Goal: Transaction & Acquisition: Purchase product/service

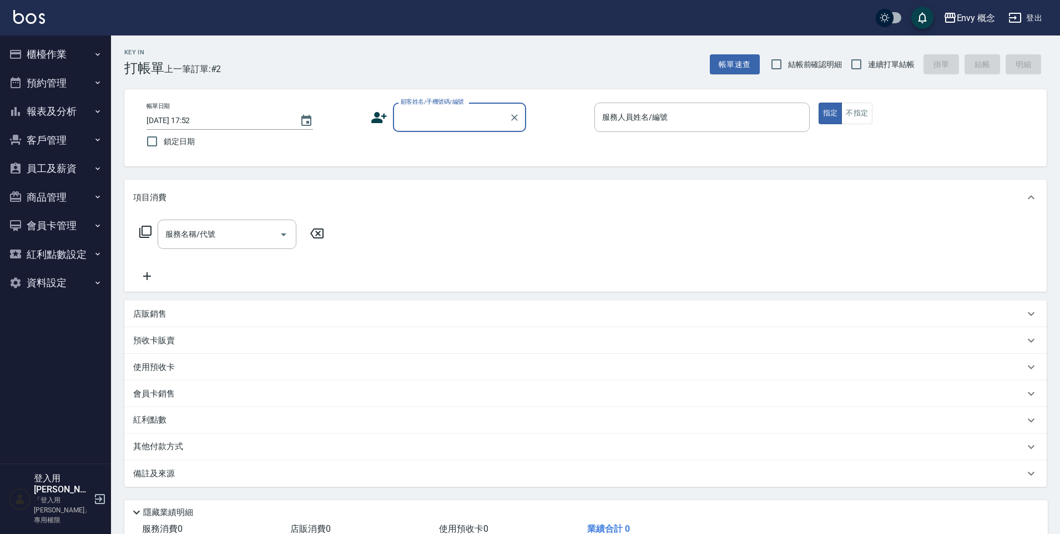
click at [433, 117] on input "顧客姓名/手機號碼/編號" at bounding box center [451, 117] width 107 height 19
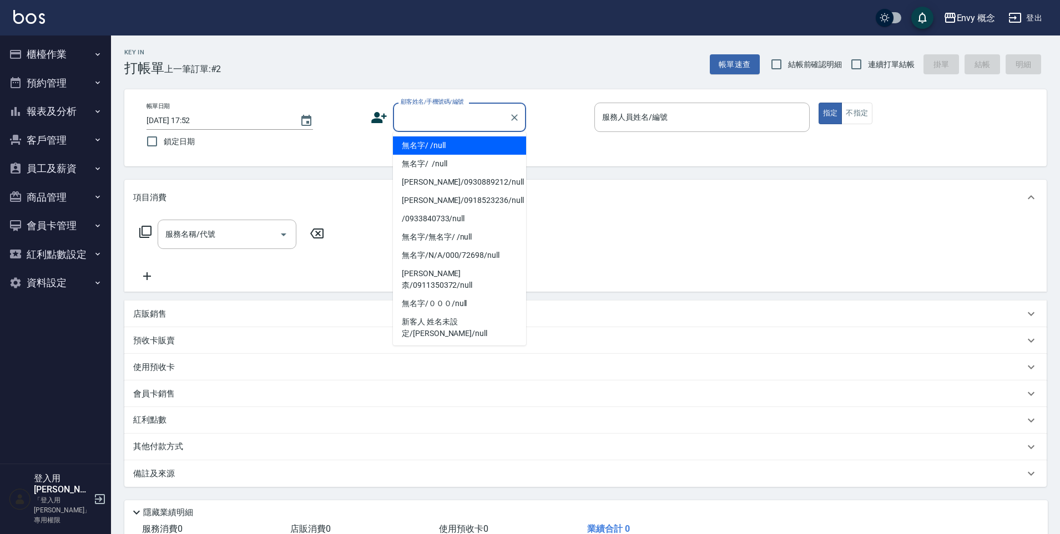
click at [433, 138] on li "無名字/ /null" at bounding box center [459, 145] width 133 height 18
type input "無名字/ /null"
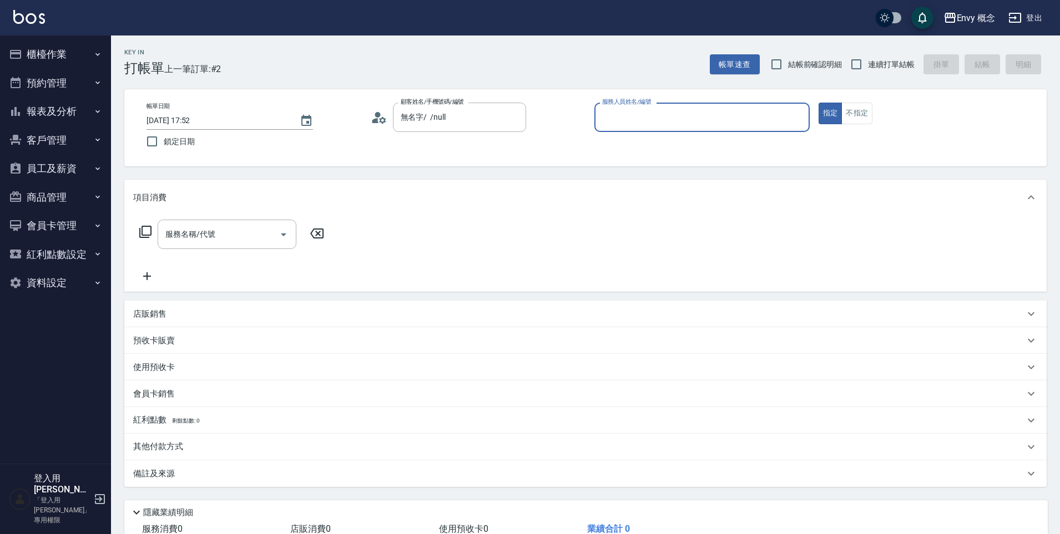
click at [640, 123] on input "服務人員姓名/編號" at bounding box center [701, 117] width 205 height 19
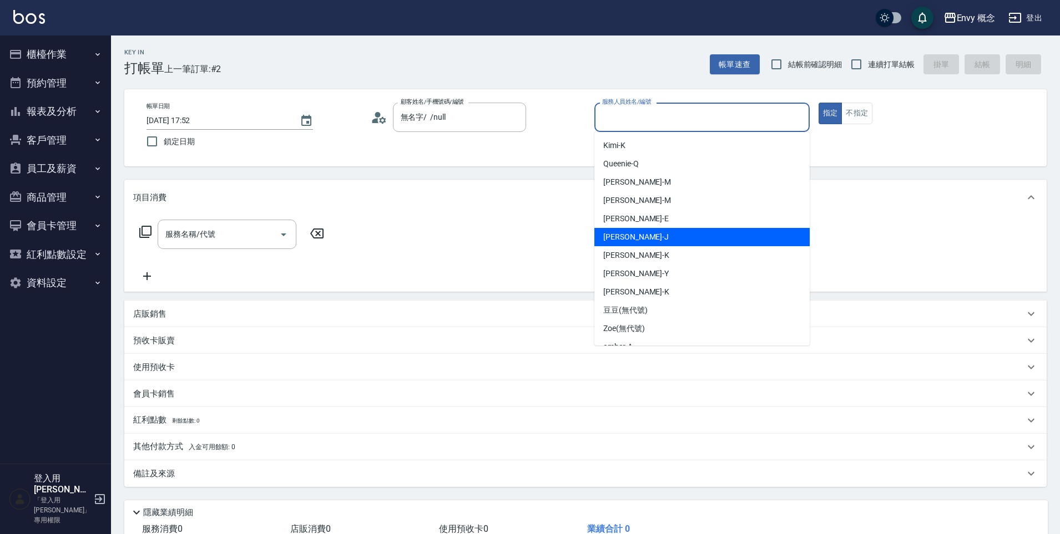
click at [666, 231] on div "[PERSON_NAME]" at bounding box center [701, 237] width 215 height 18
type input "[PERSON_NAME]"
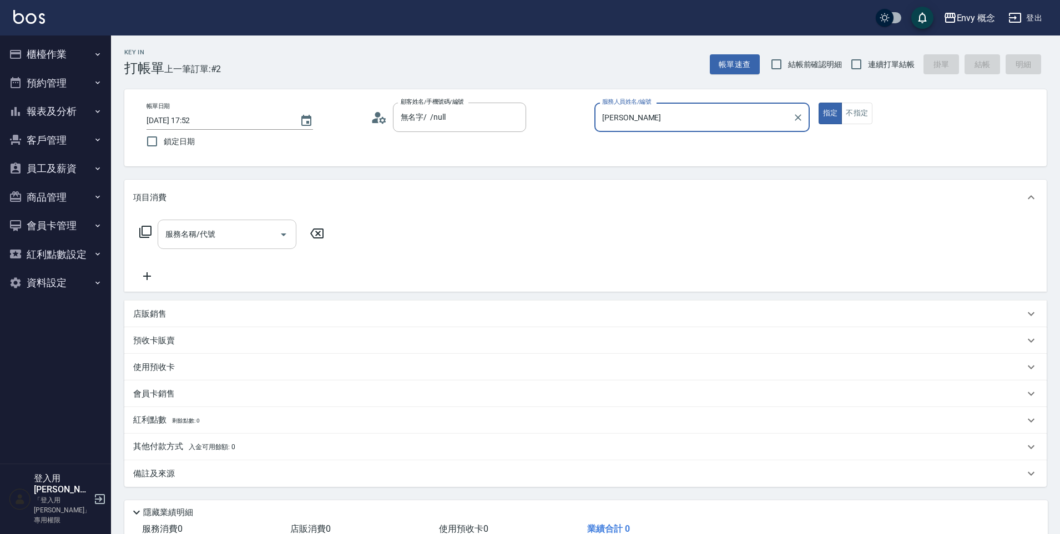
click at [257, 247] on div "服務名稱/代號" at bounding box center [227, 234] width 139 height 29
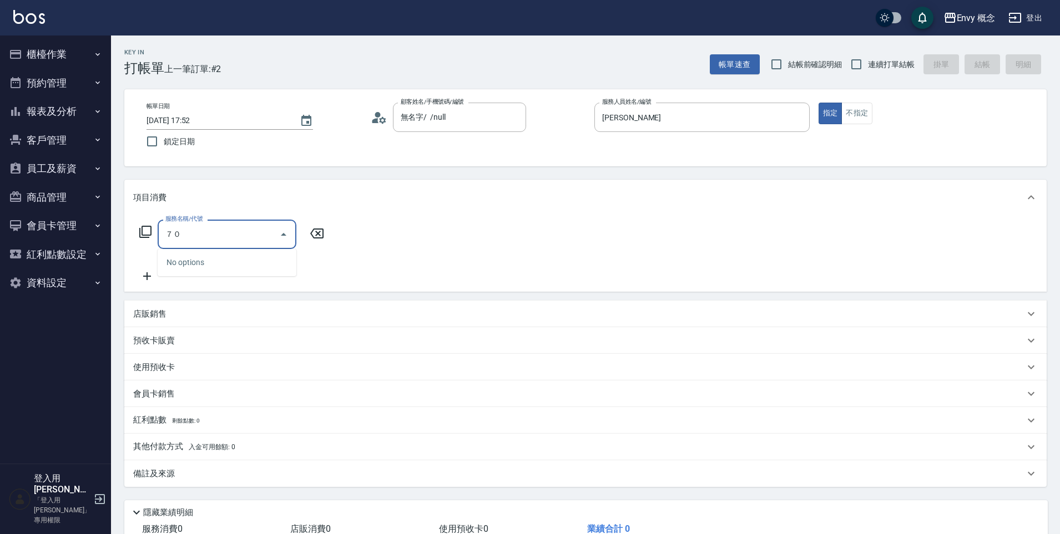
type input "７"
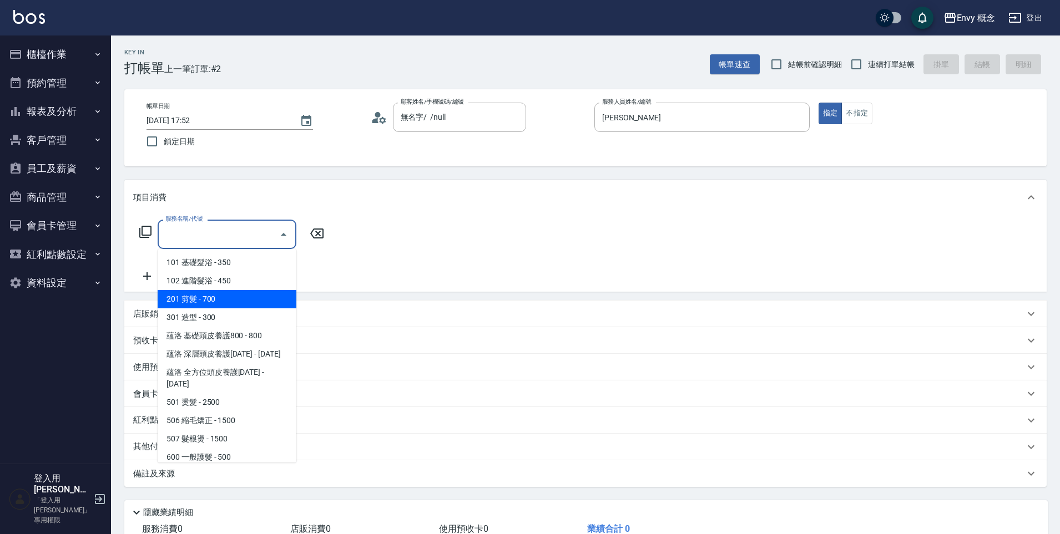
click at [273, 300] on span "201 剪髮 - 700" at bounding box center [227, 299] width 139 height 18
type input "201 剪髮(201)"
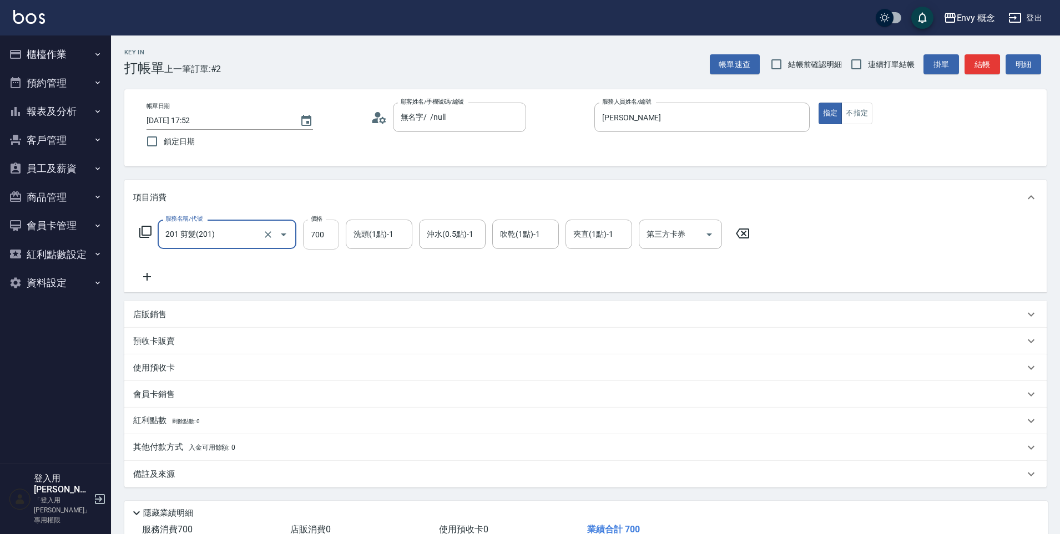
click at [336, 231] on input "700" at bounding box center [321, 235] width 36 height 30
type input "900"
click at [193, 449] on span "入金可用餘額: 0" at bounding box center [212, 448] width 47 height 8
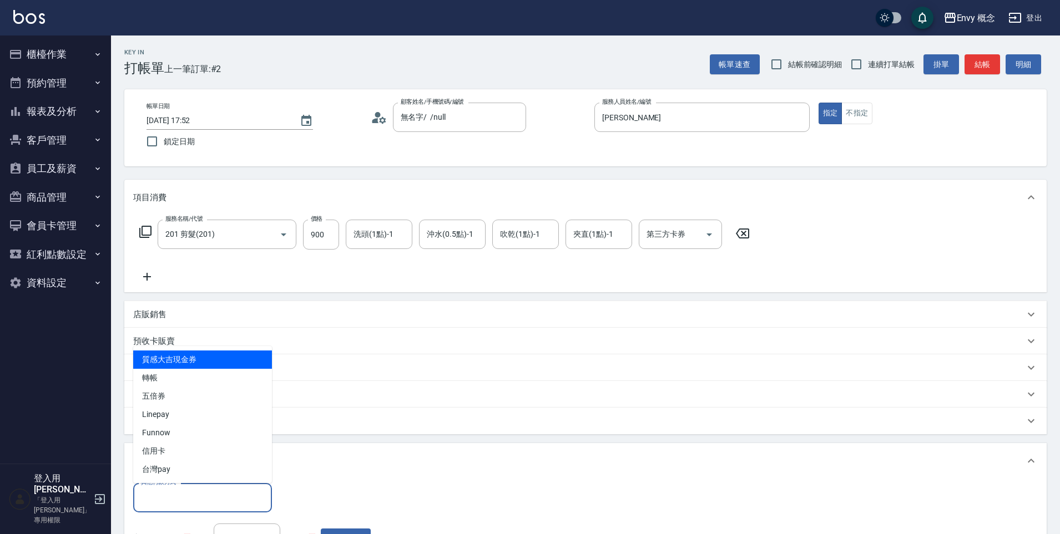
click at [172, 498] on input "其他付款方式" at bounding box center [202, 497] width 129 height 19
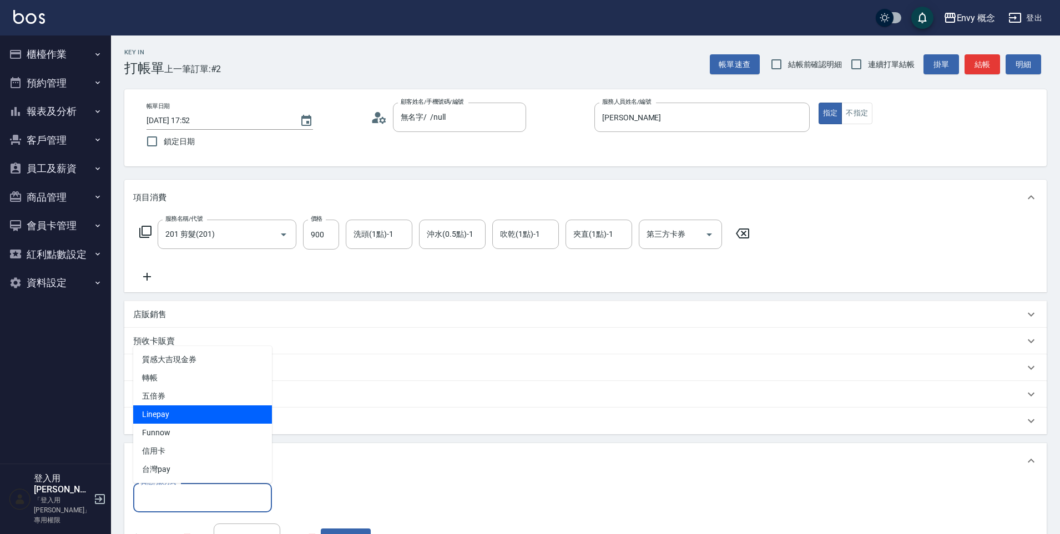
click at [174, 413] on span "Linepay" at bounding box center [202, 415] width 139 height 18
type input "Linepay"
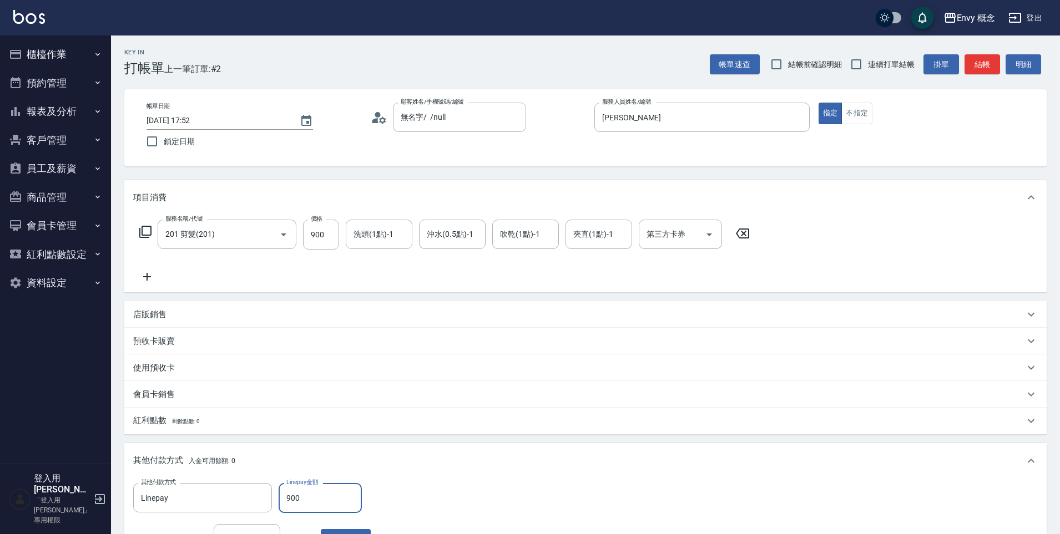
scroll to position [210, 0]
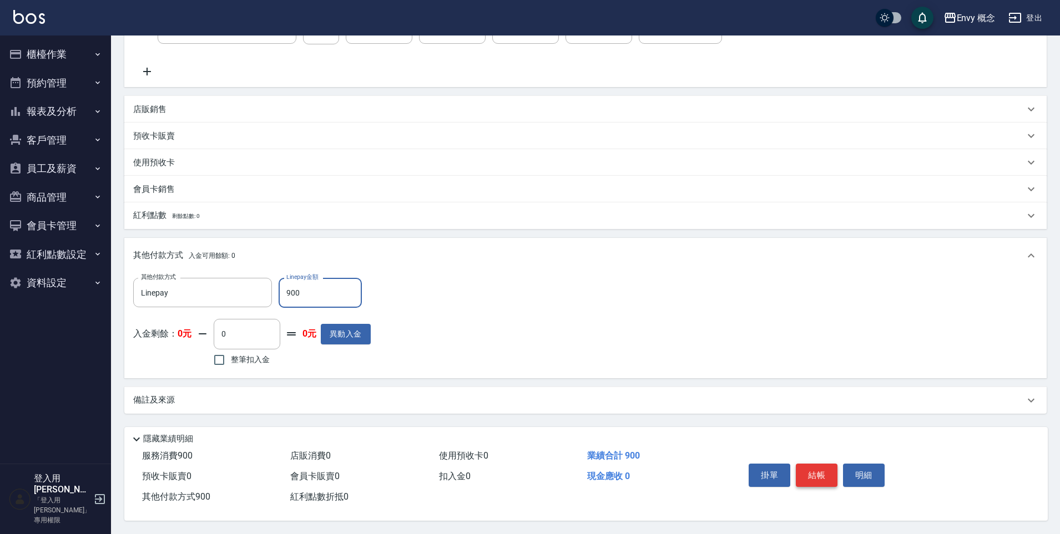
type input "900"
click at [835, 474] on button "結帳" at bounding box center [817, 475] width 42 height 23
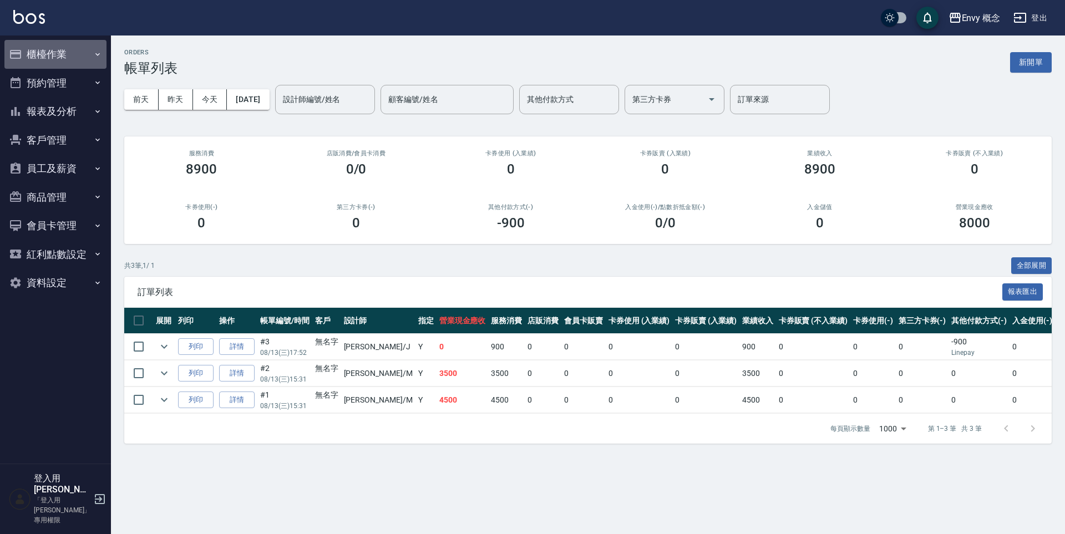
click at [53, 60] on button "櫃檯作業" at bounding box center [55, 54] width 102 height 29
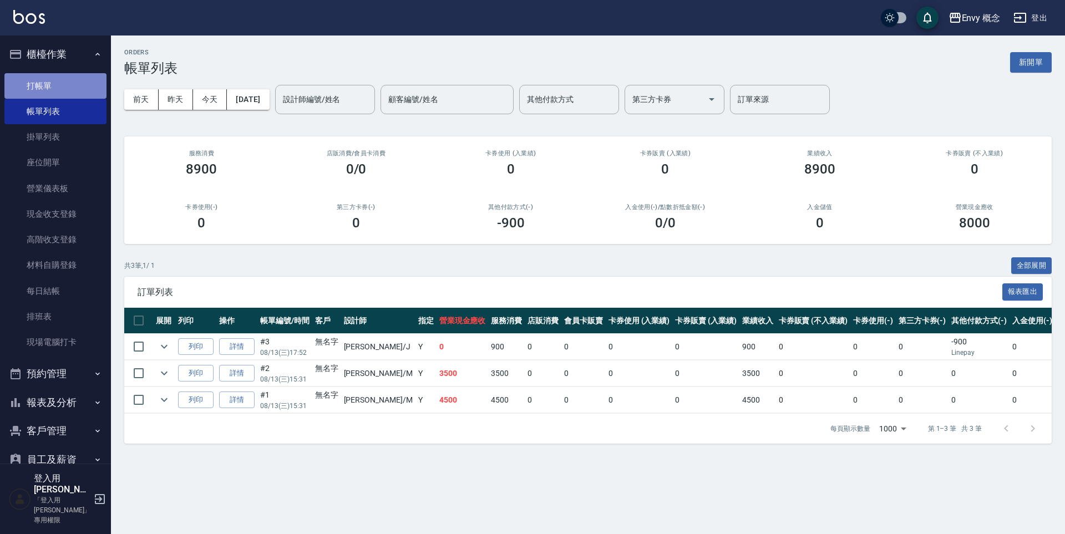
click at [75, 97] on link "打帳單" at bounding box center [55, 86] width 102 height 26
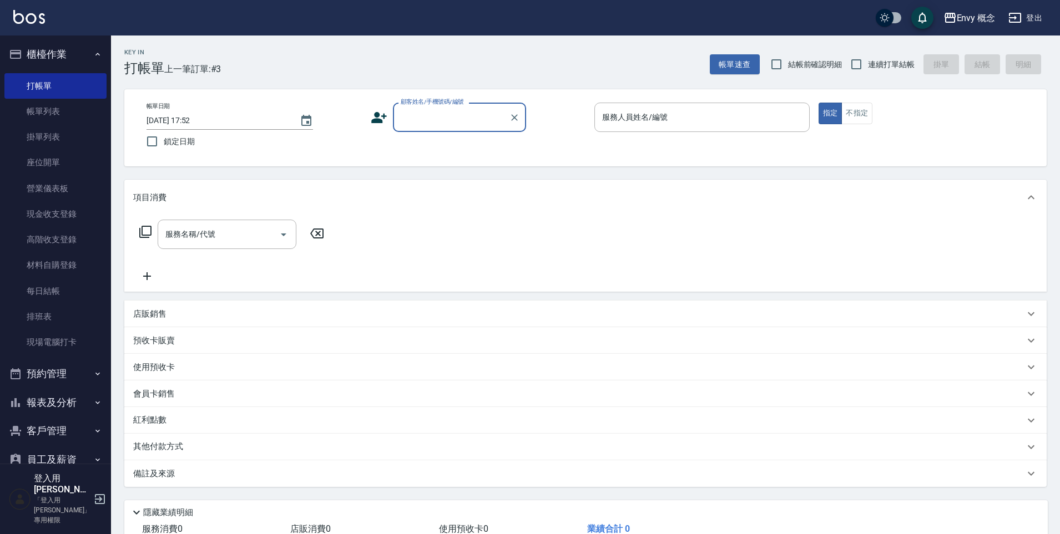
click at [472, 114] on input "顧客姓名/手機號碼/編號" at bounding box center [451, 117] width 107 height 19
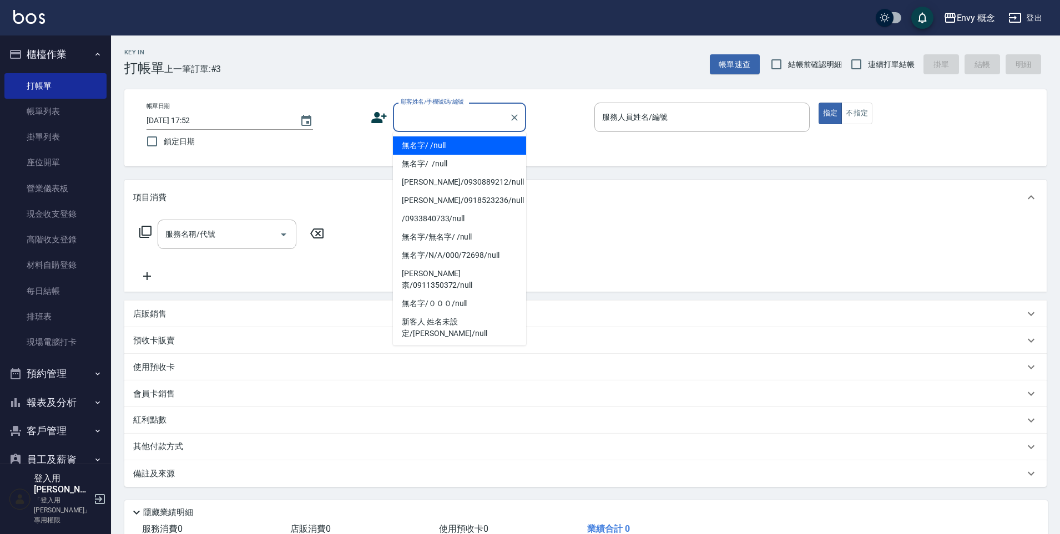
click at [470, 139] on li "無名字/ /null" at bounding box center [459, 145] width 133 height 18
type input "無名字/ /null"
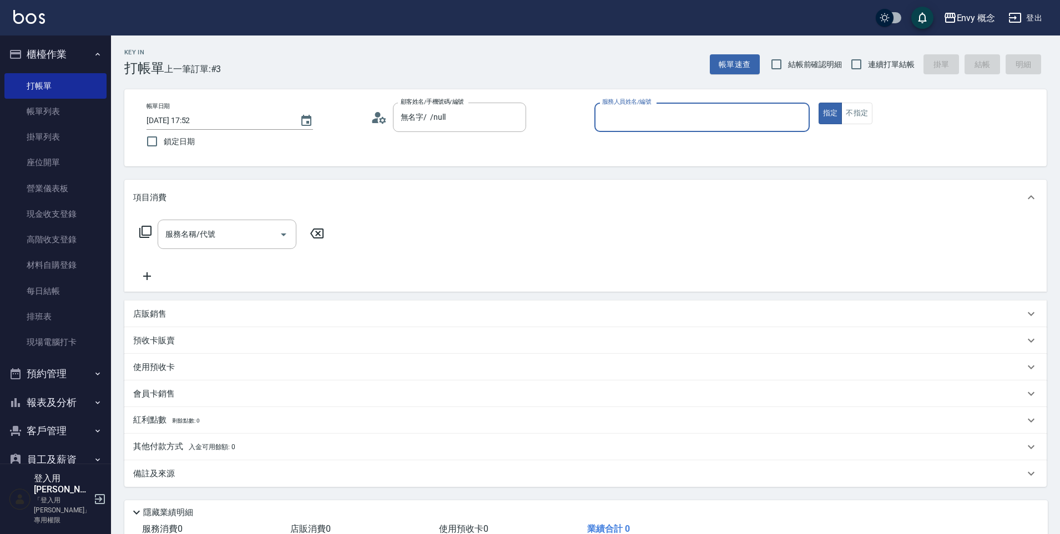
click at [648, 115] on input "服務人員姓名/編號" at bounding box center [701, 117] width 205 height 19
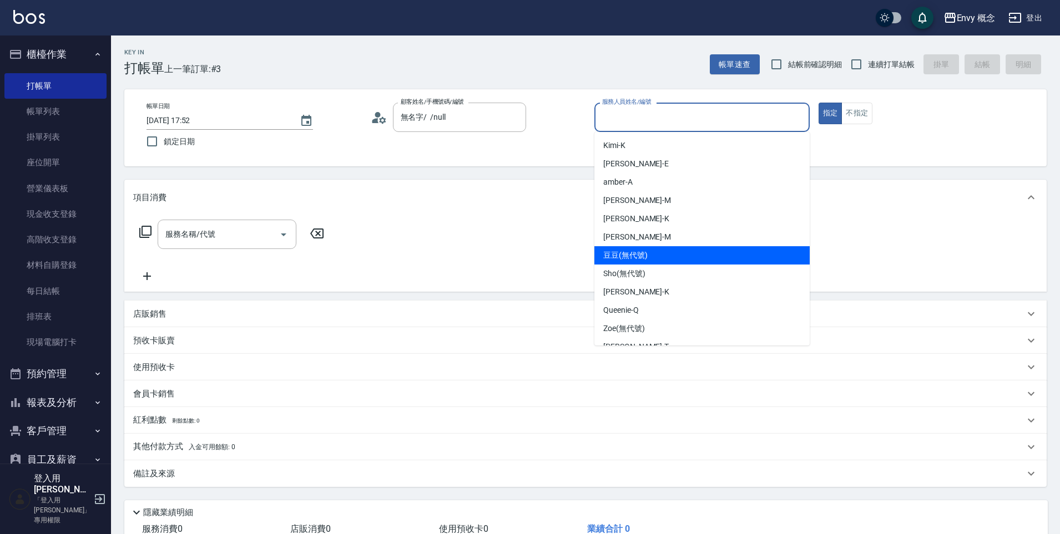
scroll to position [88, 0]
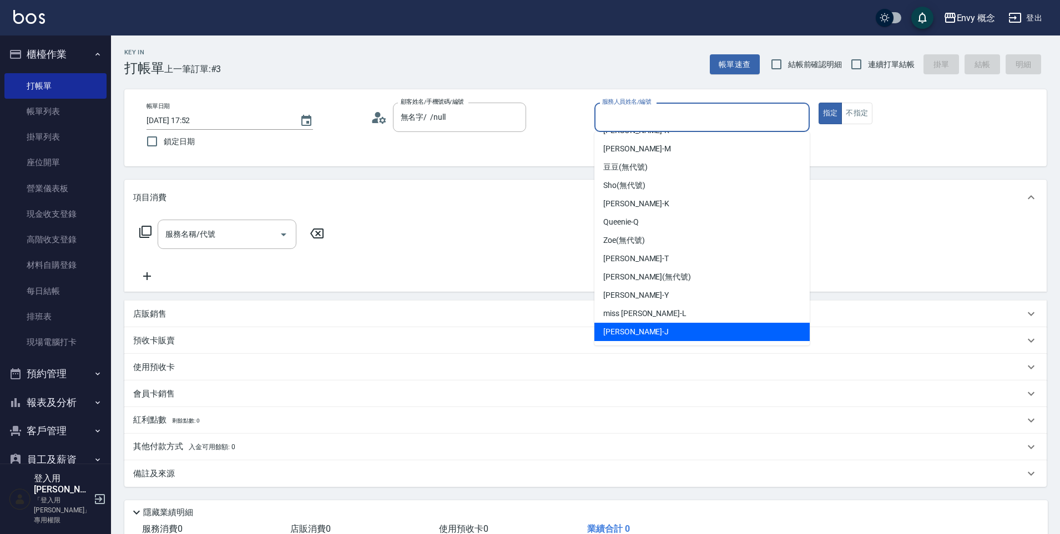
click at [663, 332] on div "[PERSON_NAME]" at bounding box center [701, 332] width 215 height 18
type input "[PERSON_NAME]"
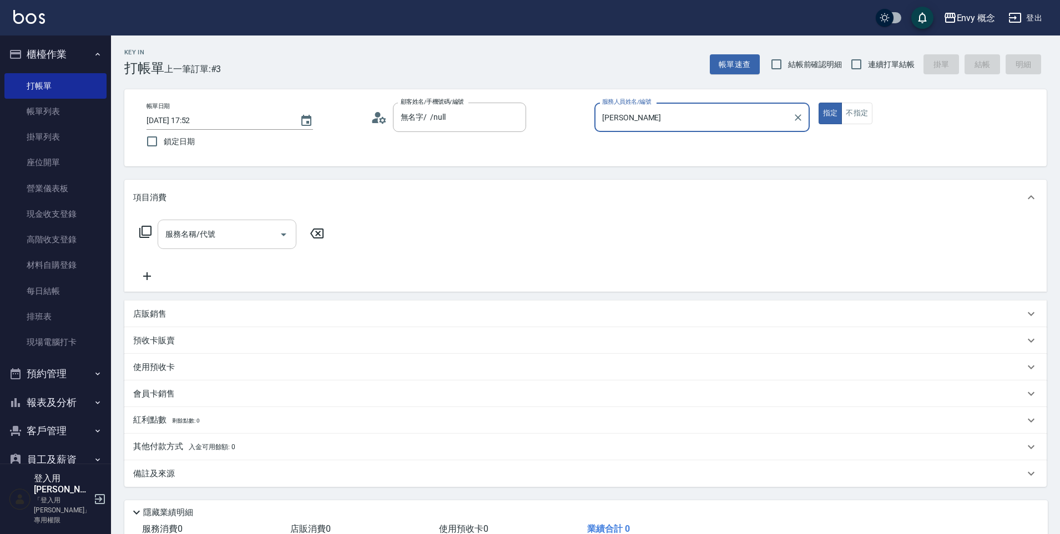
click at [231, 243] on input "服務名稱/代號" at bounding box center [219, 234] width 112 height 19
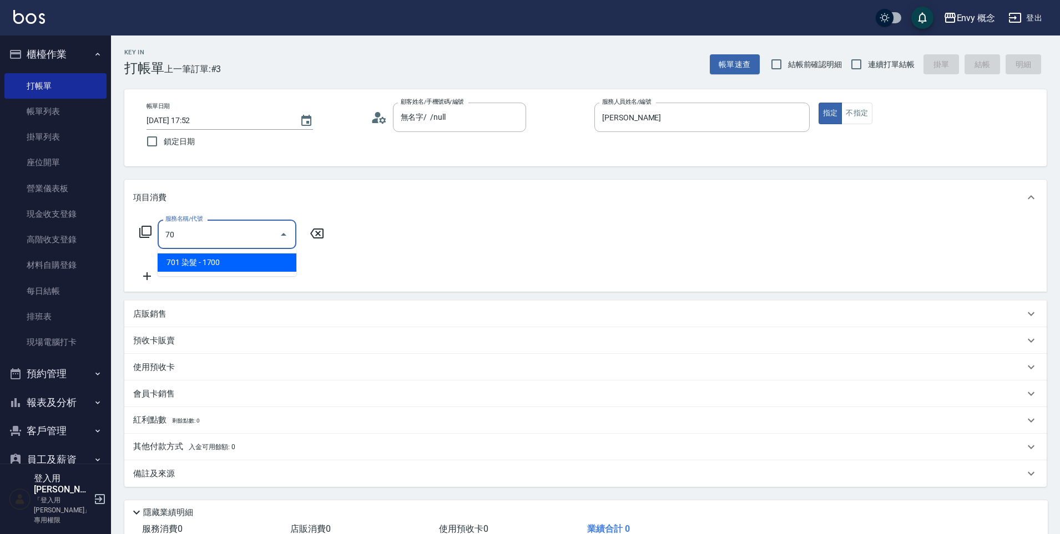
type input "701"
type input "0"
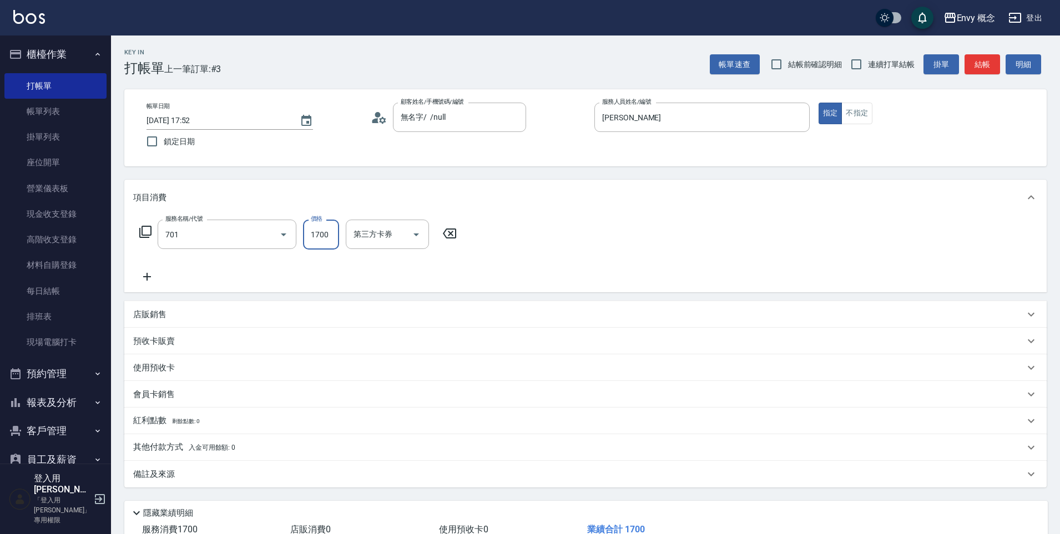
type input "701 染髮(701)"
type input "2000"
click at [178, 450] on p "其他付款方式 入金可用餘額: 0" at bounding box center [184, 448] width 102 height 12
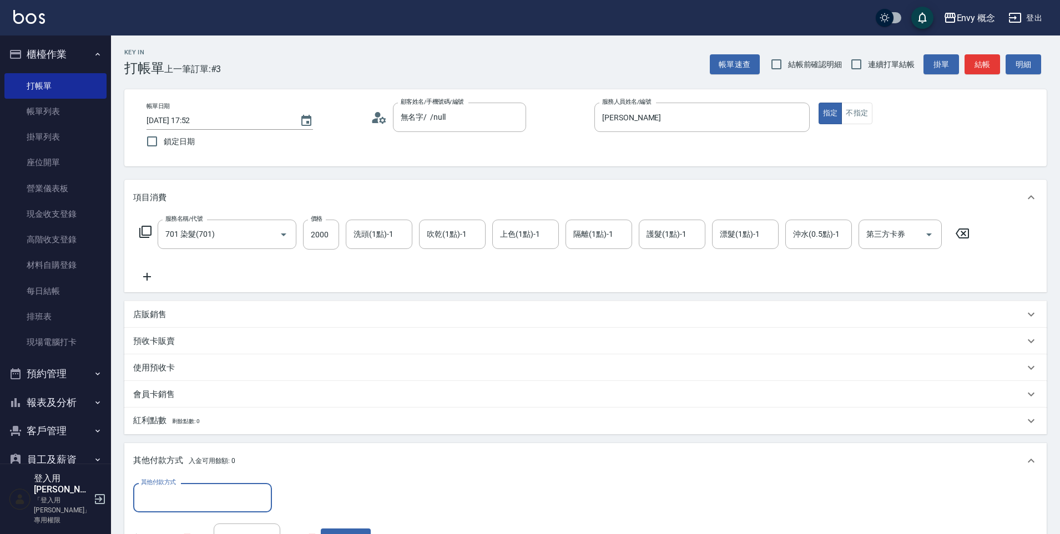
scroll to position [0, 0]
click at [180, 495] on input "其他付款方式" at bounding box center [202, 497] width 129 height 19
click at [180, 452] on span "信用卡" at bounding box center [202, 451] width 139 height 18
type input "信用卡"
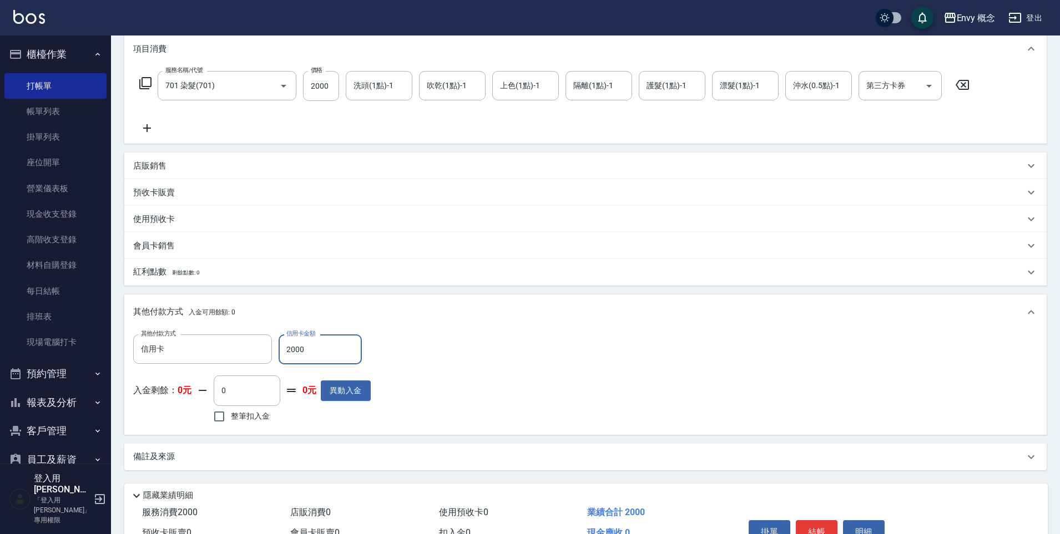
scroll to position [176, 0]
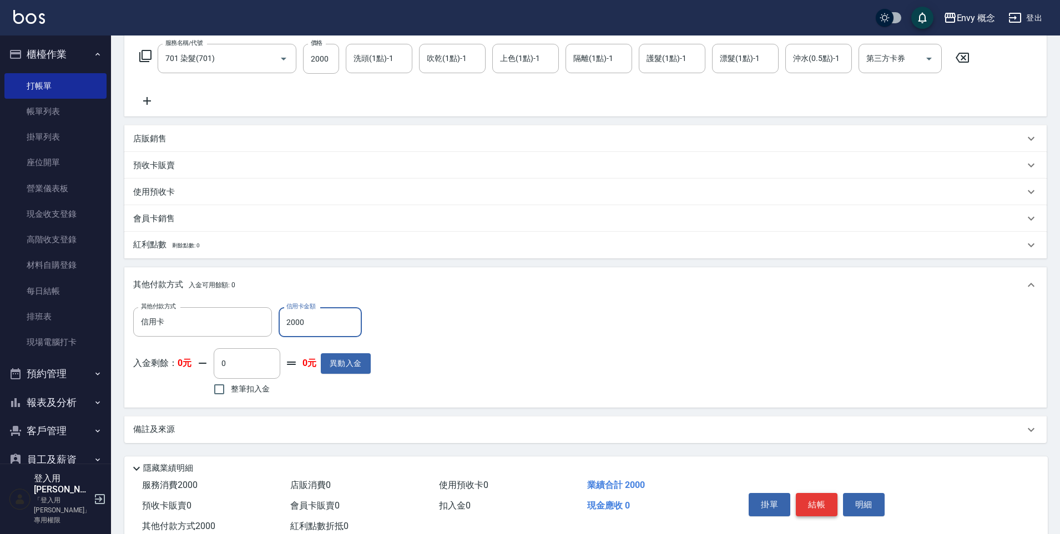
type input "2000"
click at [807, 500] on button "結帳" at bounding box center [817, 504] width 42 height 23
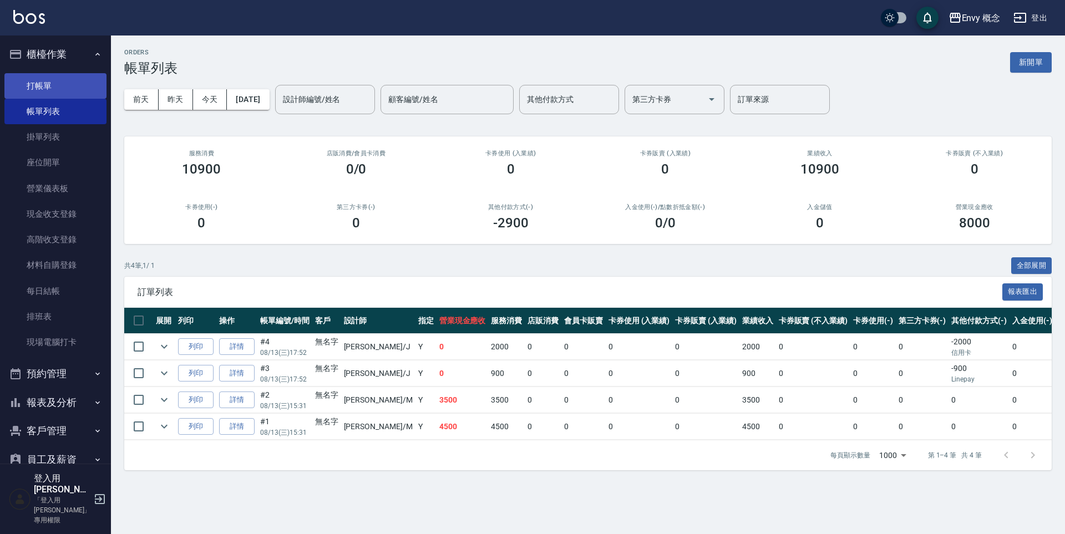
click at [40, 82] on link "打帳單" at bounding box center [55, 86] width 102 height 26
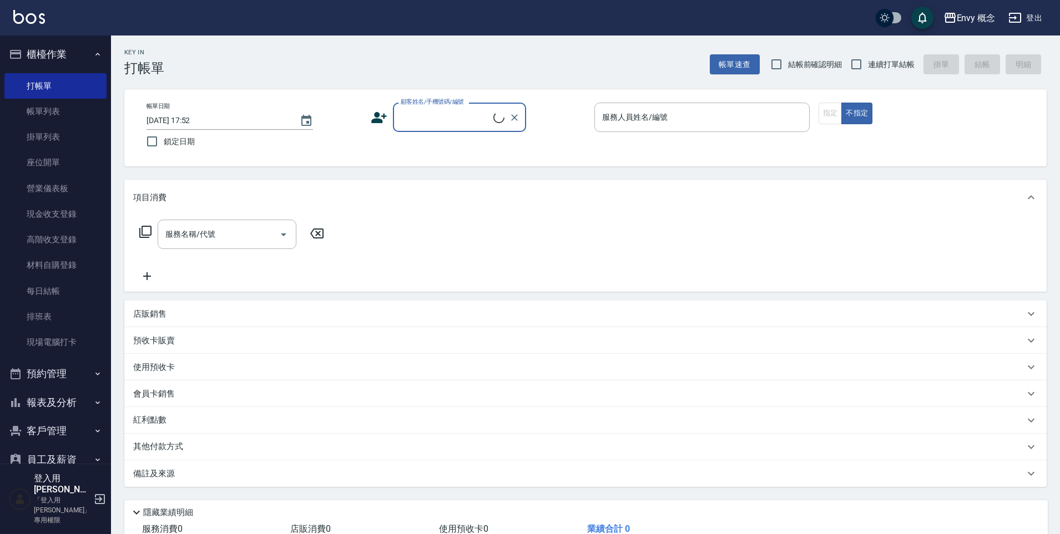
click at [410, 119] on input "顧客姓名/手機號碼/編號" at bounding box center [445, 117] width 95 height 19
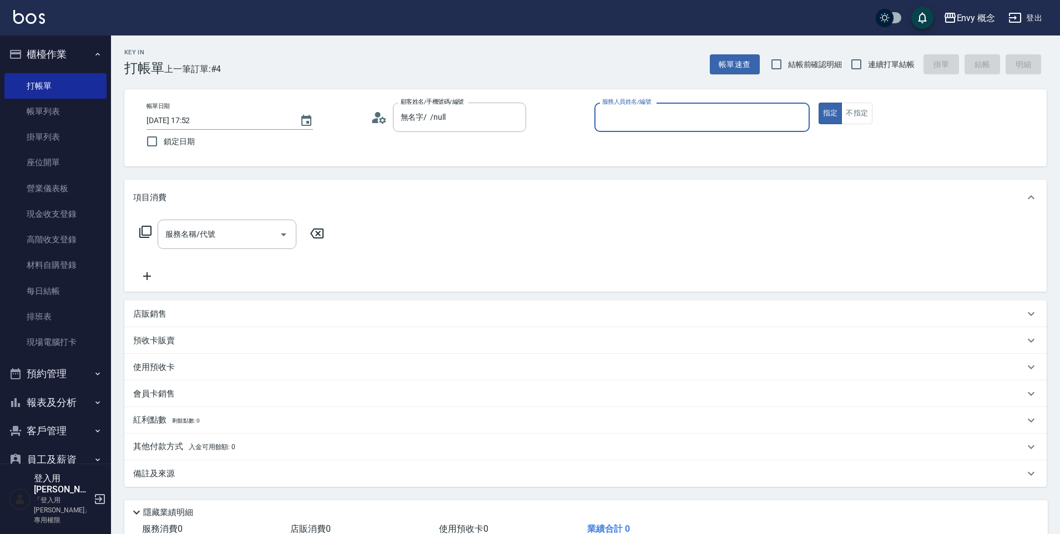
type input "無名字/ /null"
click at [652, 128] on div "服務人員姓名/編號" at bounding box center [701, 117] width 215 height 29
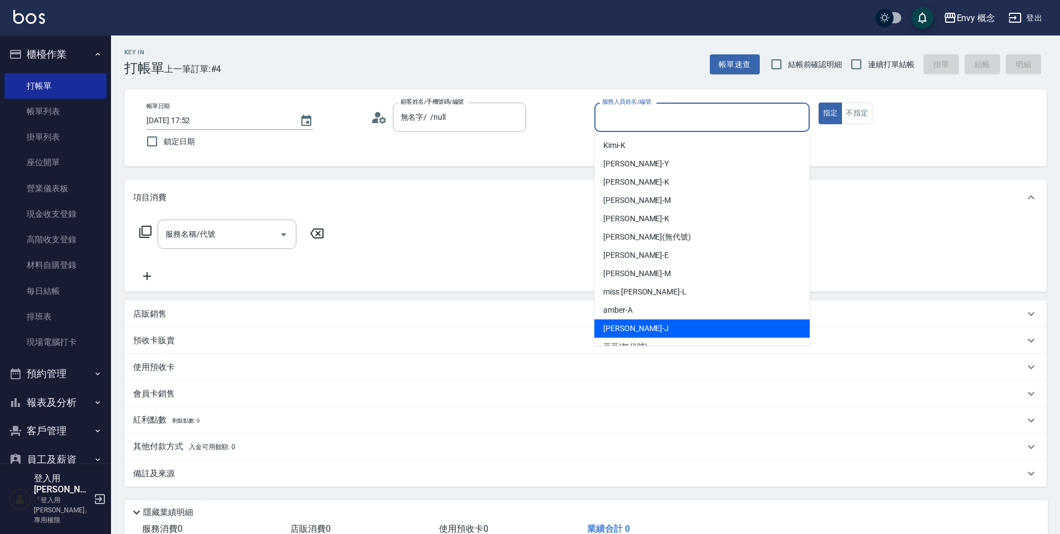
click at [657, 325] on div "[PERSON_NAME]" at bounding box center [701, 329] width 215 height 18
type input "[PERSON_NAME]"
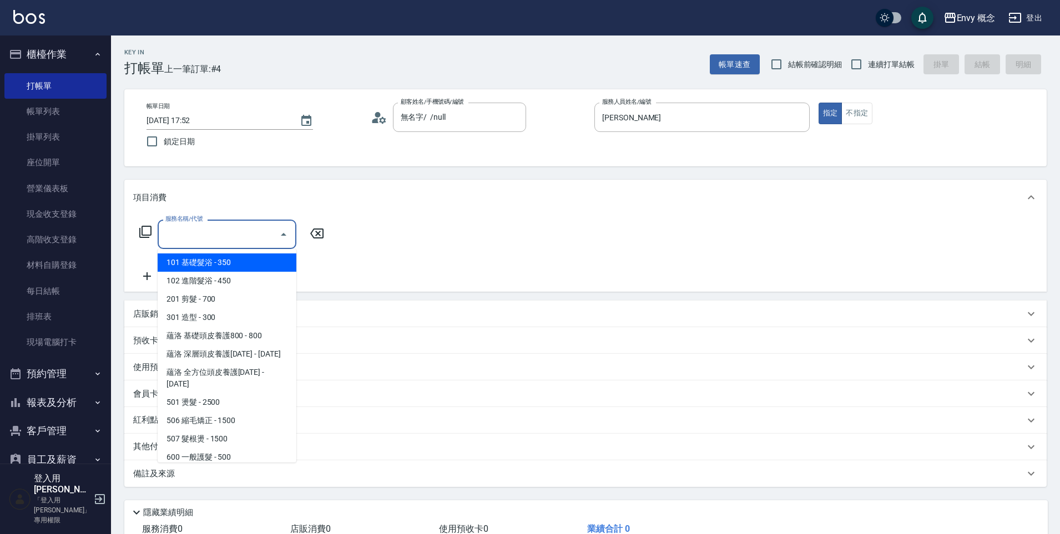
click at [261, 232] on input "服務名稱/代號" at bounding box center [219, 234] width 112 height 19
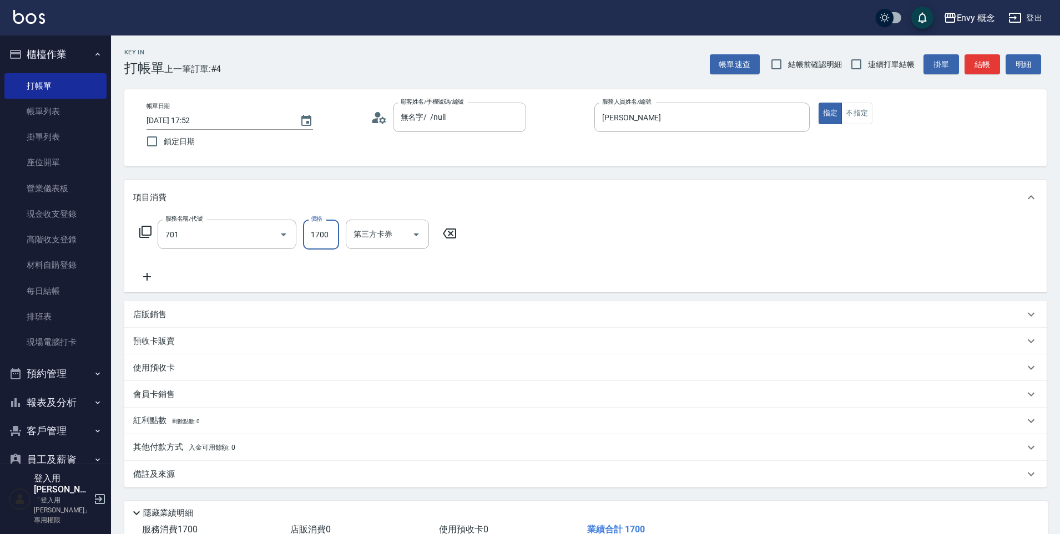
type input "701 染髮(701)"
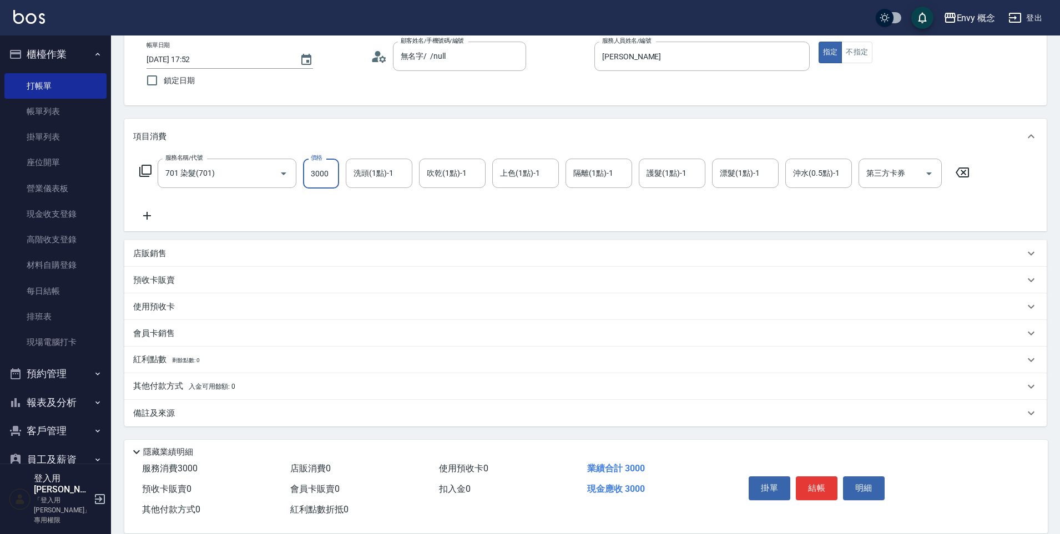
scroll to position [79, 0]
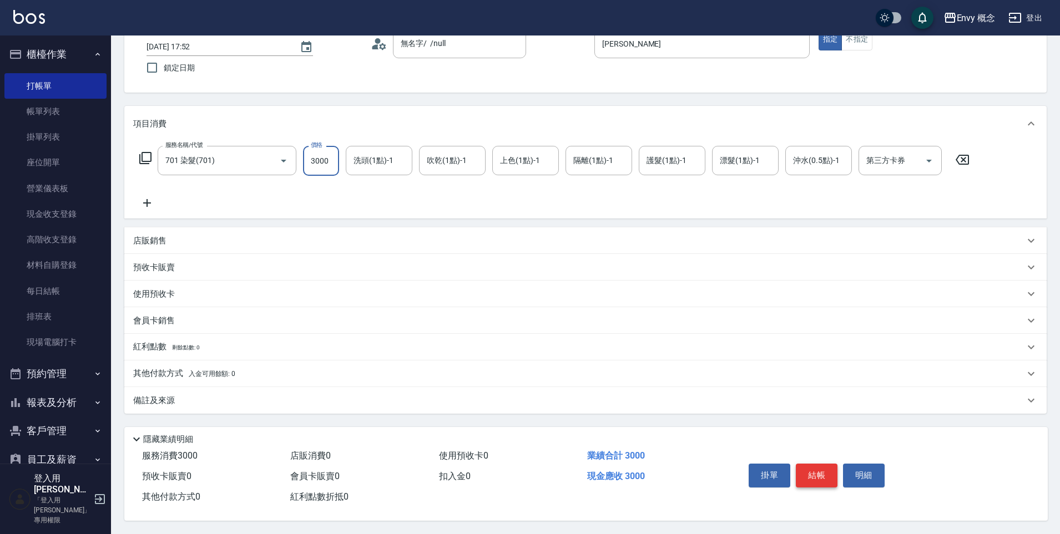
type input "3000"
click at [809, 464] on button "結帳" at bounding box center [817, 475] width 42 height 23
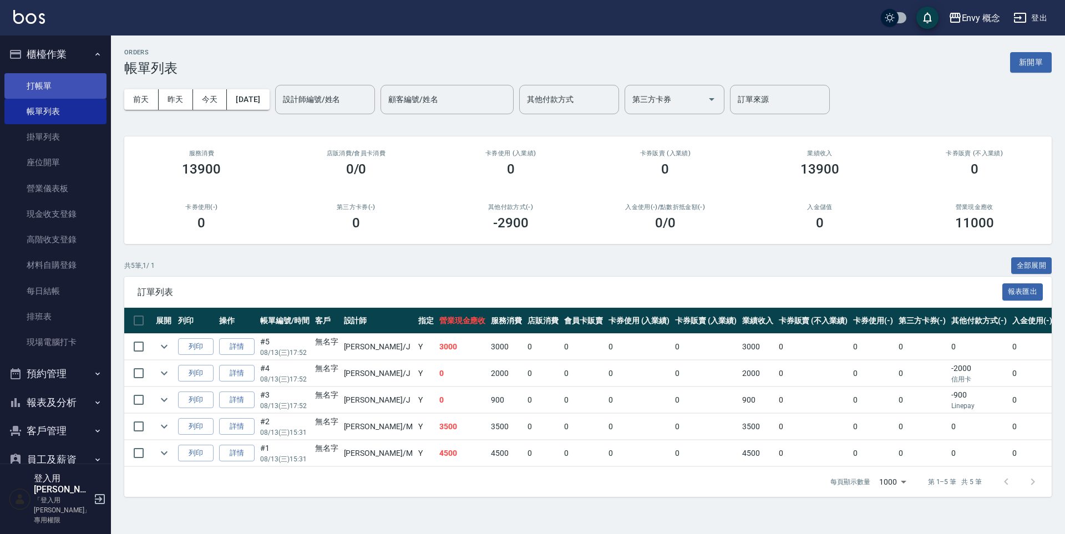
click at [31, 75] on link "打帳單" at bounding box center [55, 86] width 102 height 26
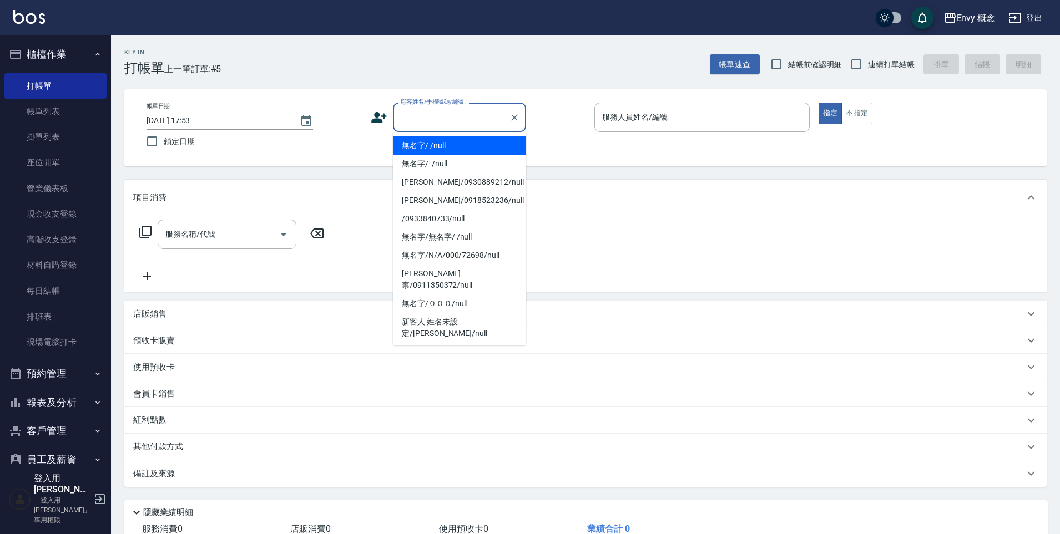
click at [448, 123] on input "顧客姓名/手機號碼/編號" at bounding box center [451, 117] width 107 height 19
click at [459, 144] on li "無名字/ /null" at bounding box center [459, 145] width 133 height 18
type input "無名字/ /null"
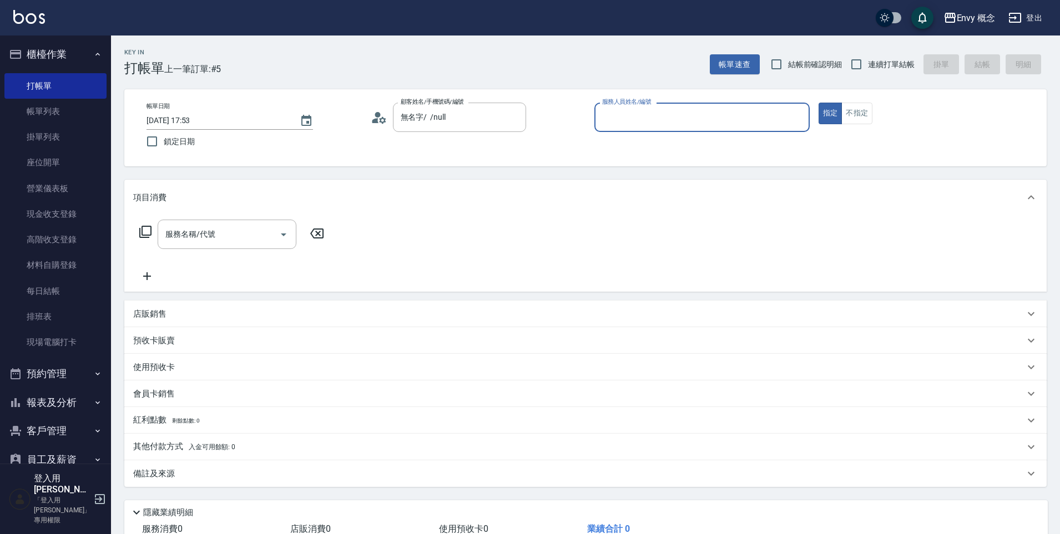
click at [632, 124] on input "服務人員姓名/編號" at bounding box center [701, 117] width 205 height 19
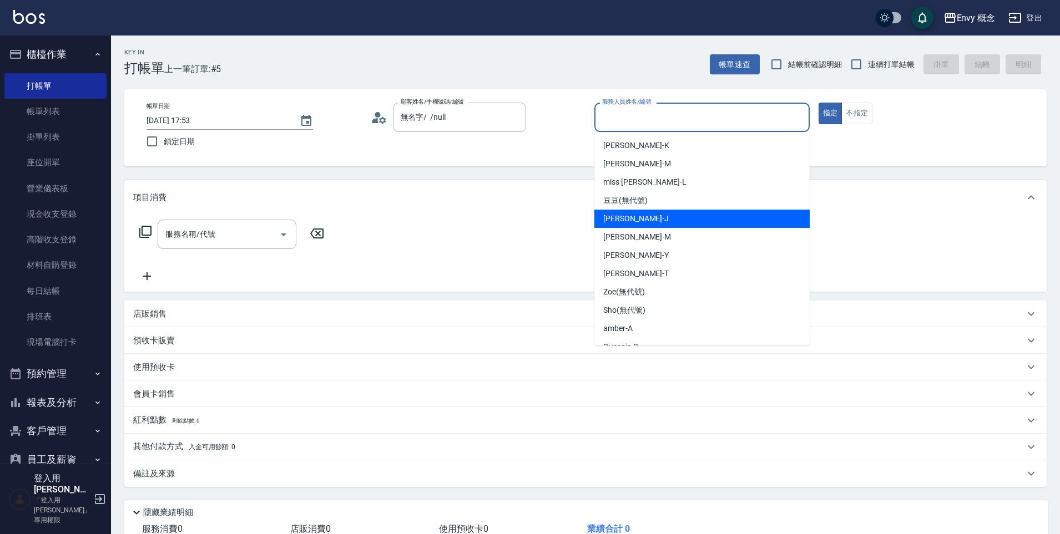
click at [651, 225] on div "[PERSON_NAME]" at bounding box center [701, 219] width 215 height 18
type input "[PERSON_NAME]"
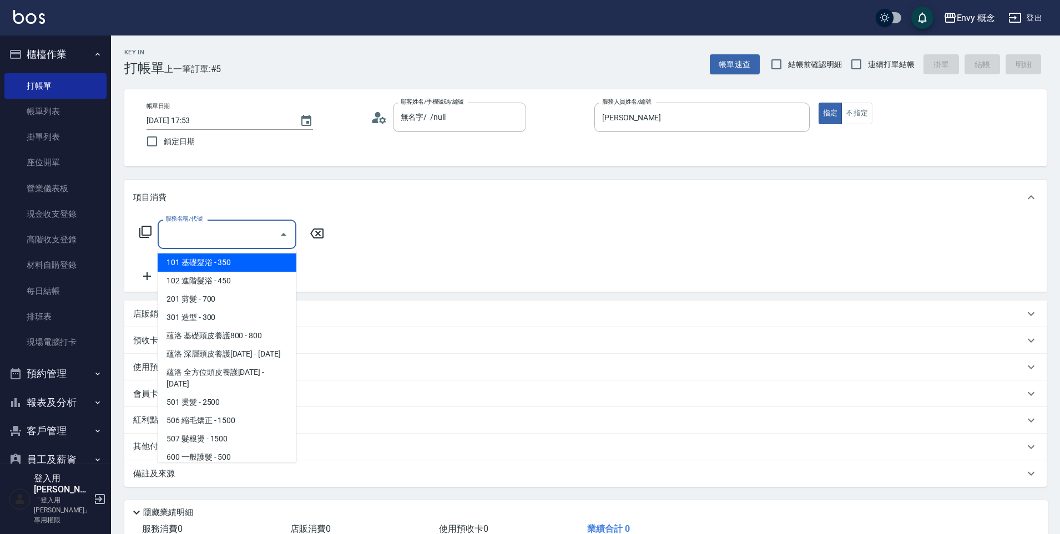
click at [239, 231] on input "服務名稱/代號" at bounding box center [219, 234] width 112 height 19
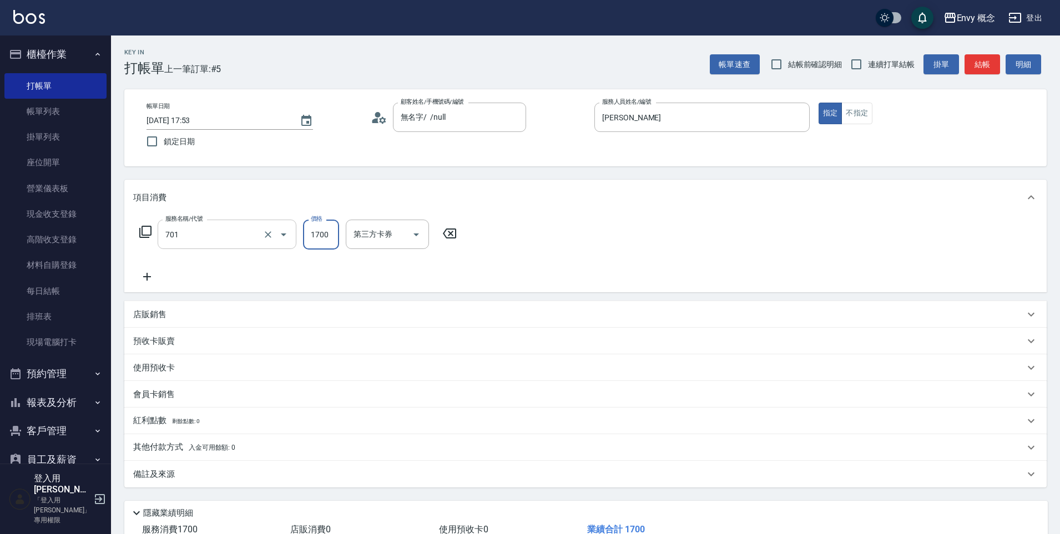
type input "701 染髮(701)"
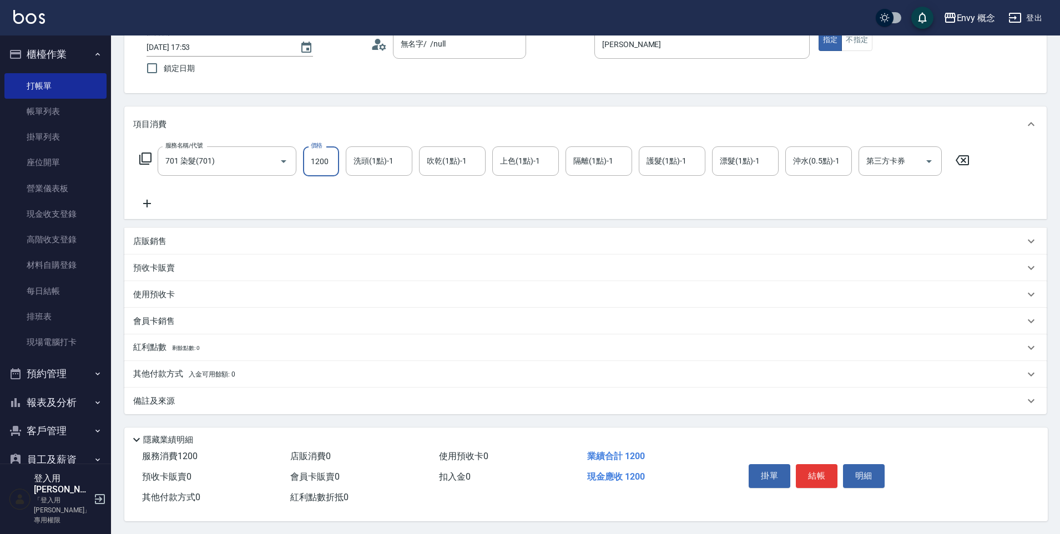
scroll to position [79, 0]
type input "1200"
click at [811, 474] on button "結帳" at bounding box center [817, 475] width 42 height 23
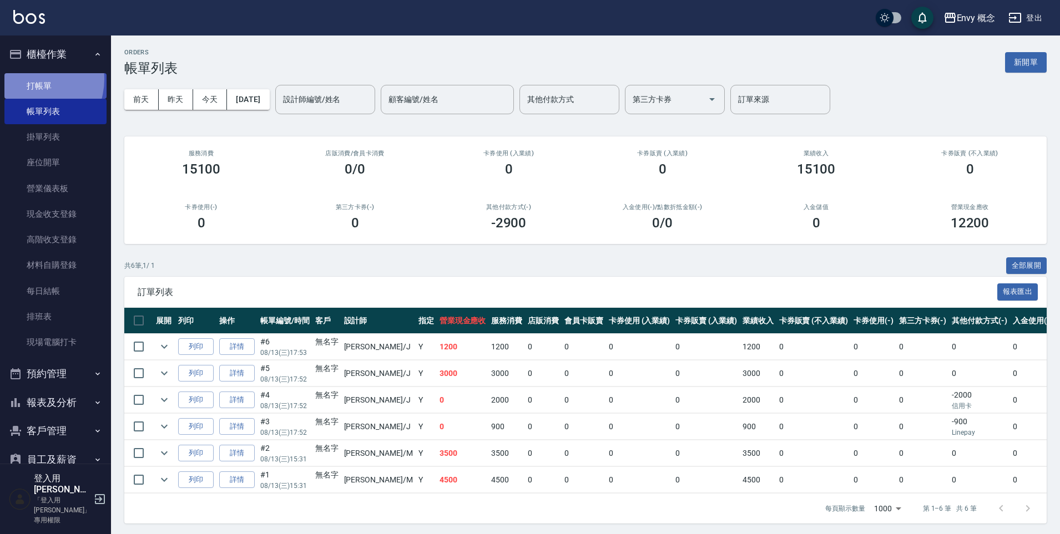
click at [29, 79] on link "打帳單" at bounding box center [55, 86] width 102 height 26
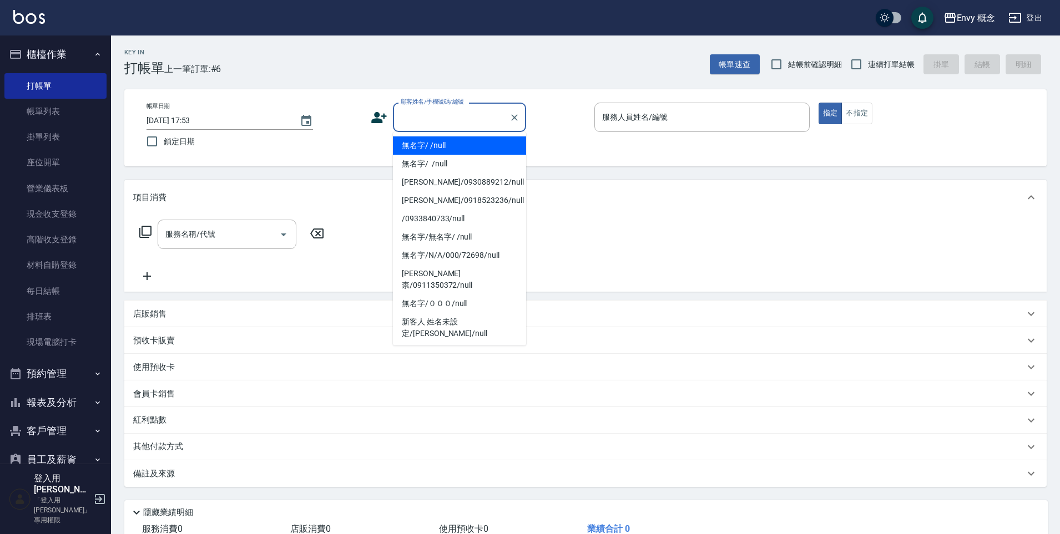
click at [433, 117] on input "顧客姓名/手機號碼/編號" at bounding box center [451, 117] width 107 height 19
click at [438, 146] on li "無名字/ /null" at bounding box center [459, 145] width 133 height 18
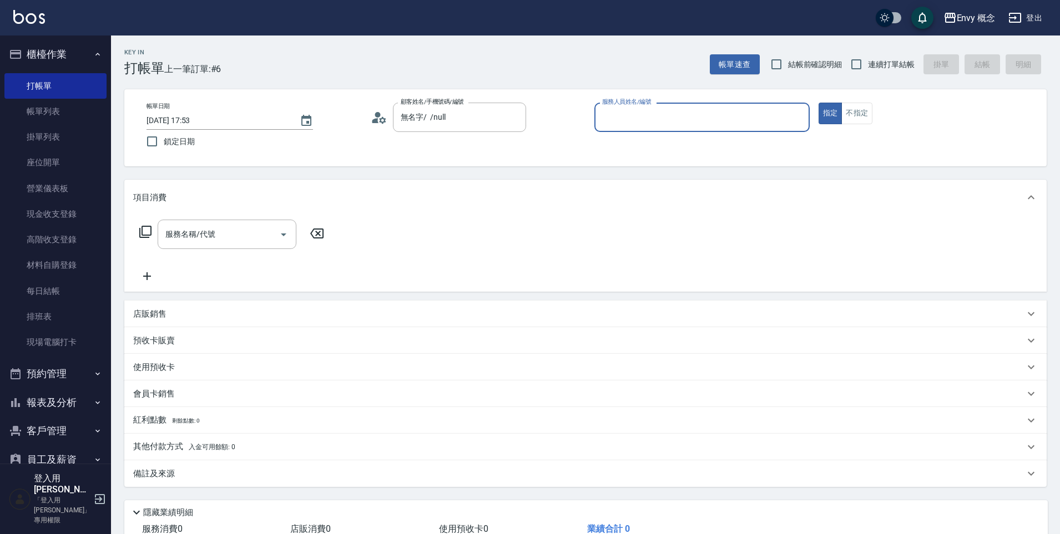
type input "無名字/ /null"
click at [618, 123] on input "服務人員姓名/編號" at bounding box center [701, 117] width 205 height 19
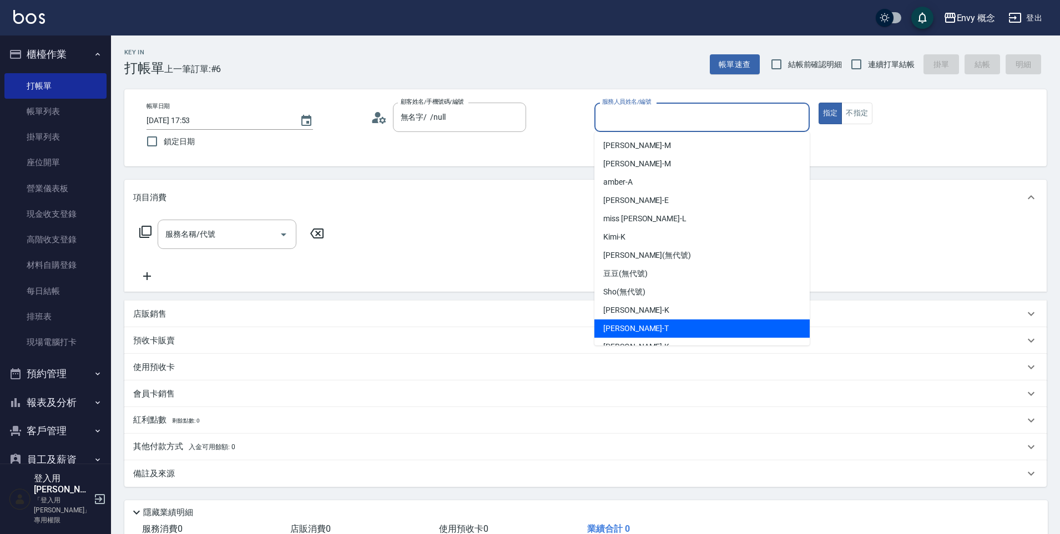
scroll to position [88, 0]
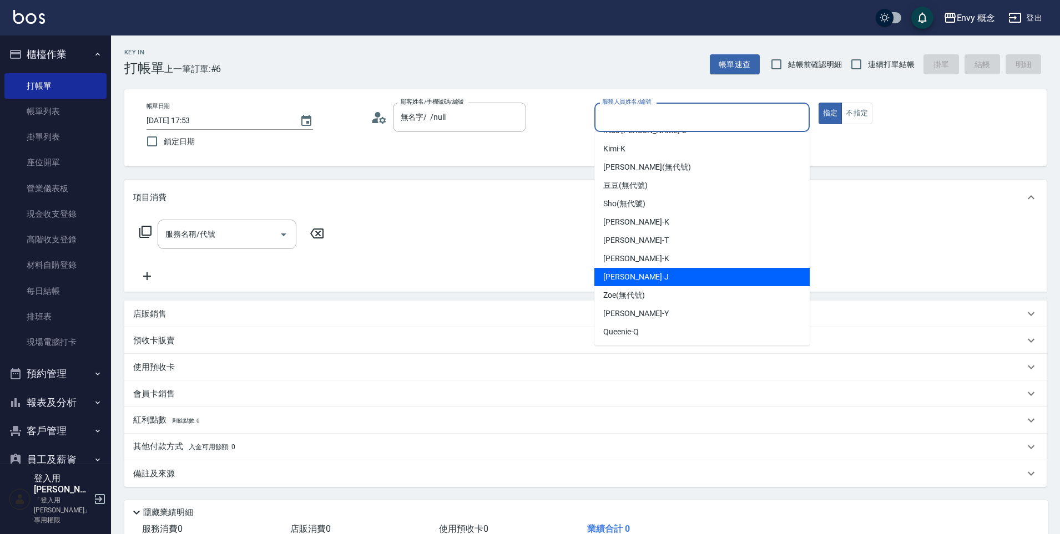
click at [629, 277] on span "[PERSON_NAME]" at bounding box center [635, 277] width 65 height 12
type input "[PERSON_NAME]"
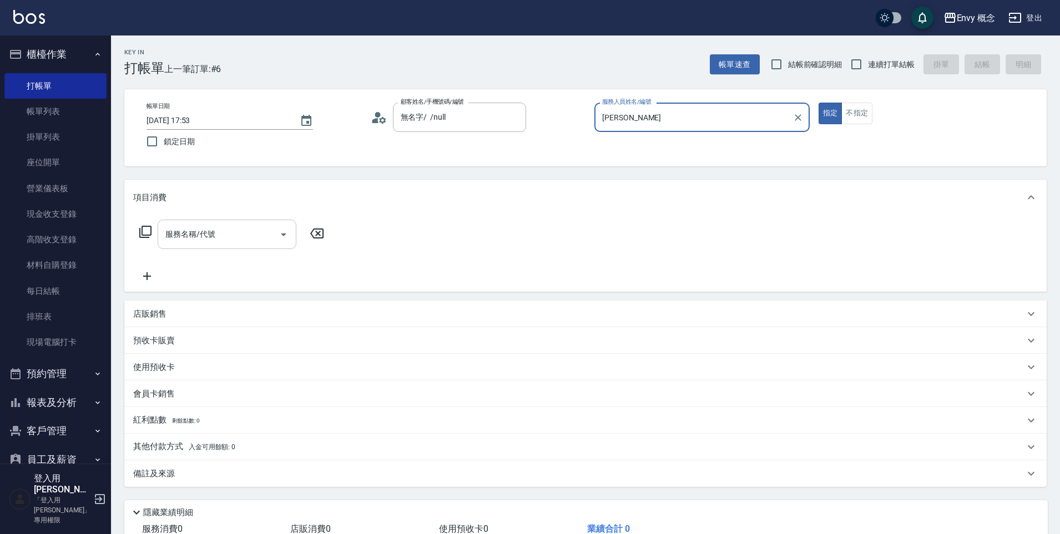
click at [271, 236] on input "服務名稱/代號" at bounding box center [219, 234] width 112 height 19
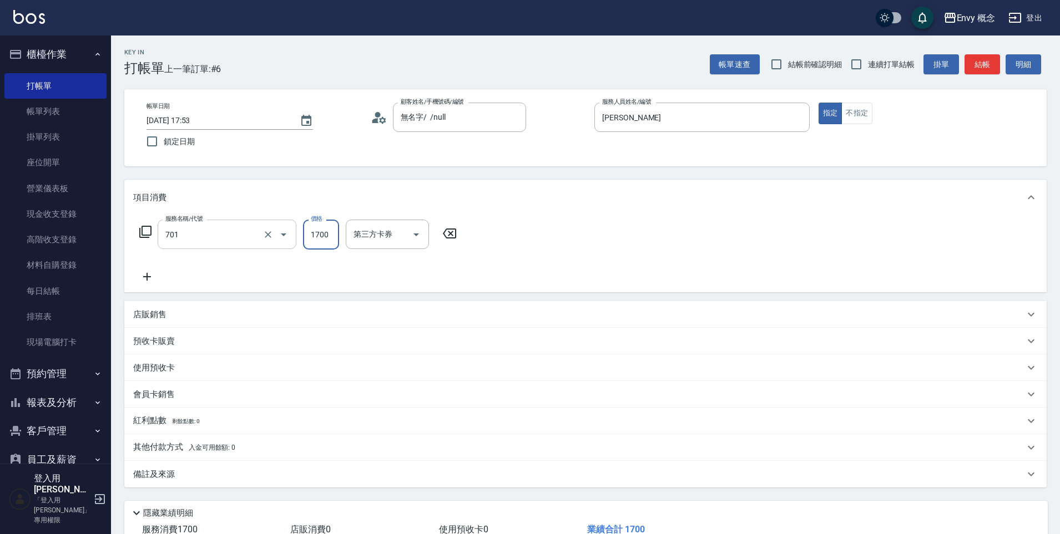
type input "701 染髮(701)"
type input "800"
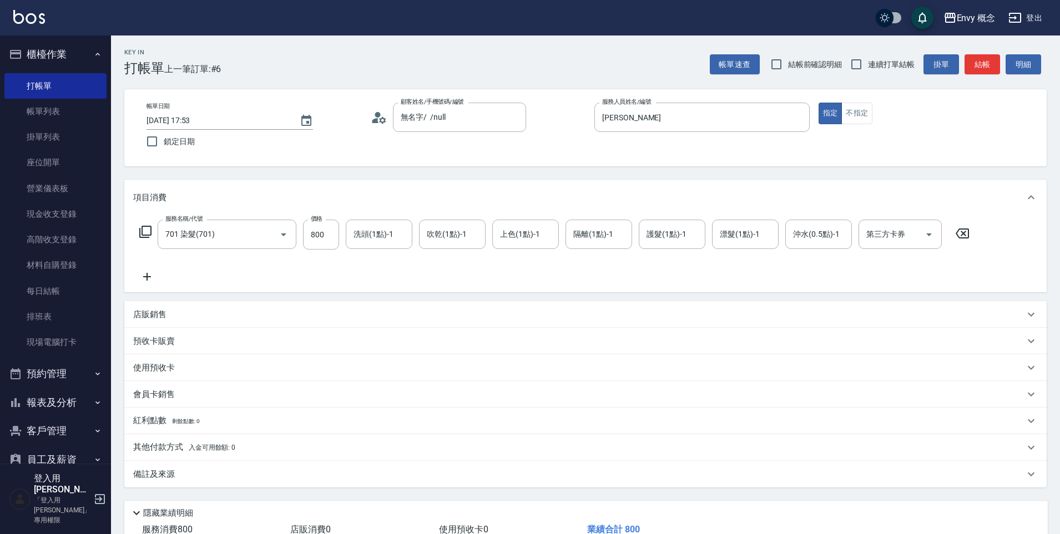
click at [194, 446] on span "入金可用餘額: 0" at bounding box center [212, 448] width 47 height 8
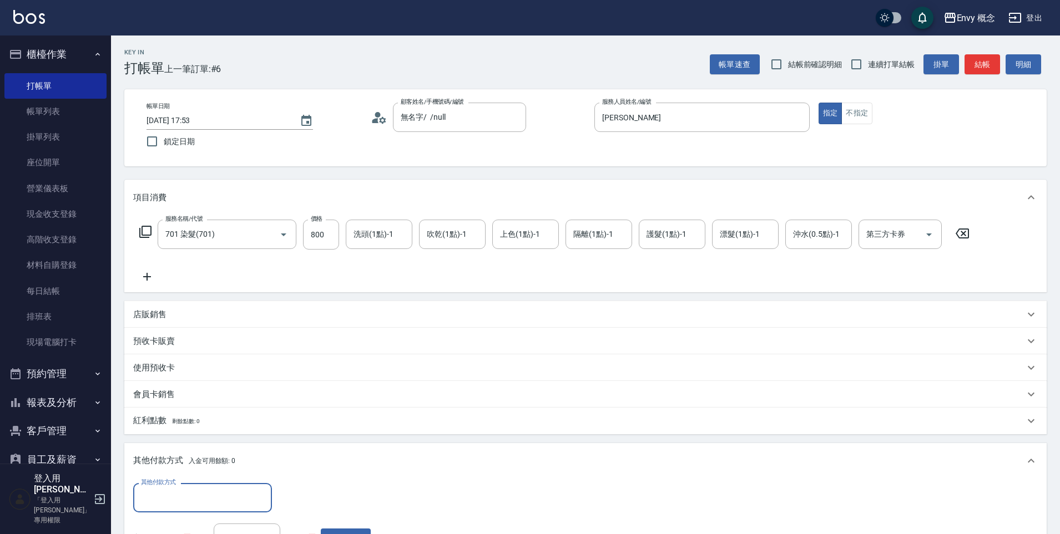
scroll to position [0, 0]
click at [158, 493] on input "其他付款方式" at bounding box center [202, 497] width 129 height 19
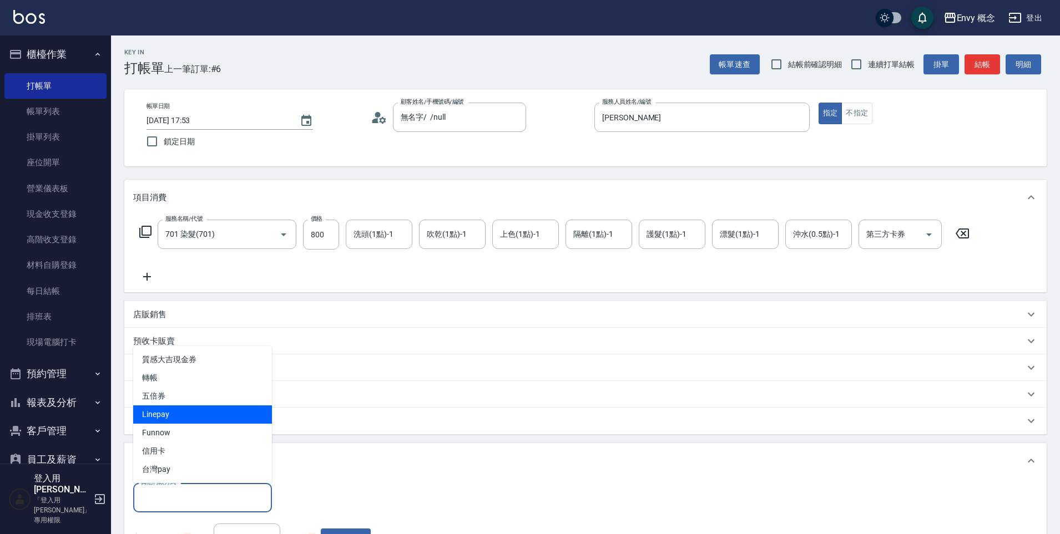
click at [162, 419] on span "Linepay" at bounding box center [202, 415] width 139 height 18
type input "Linepay"
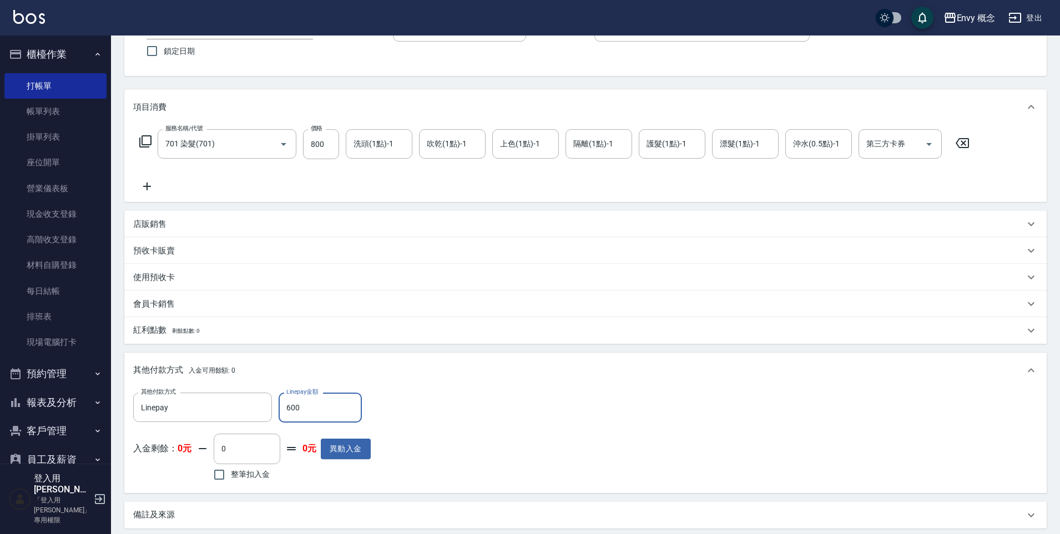
scroll to position [210, 0]
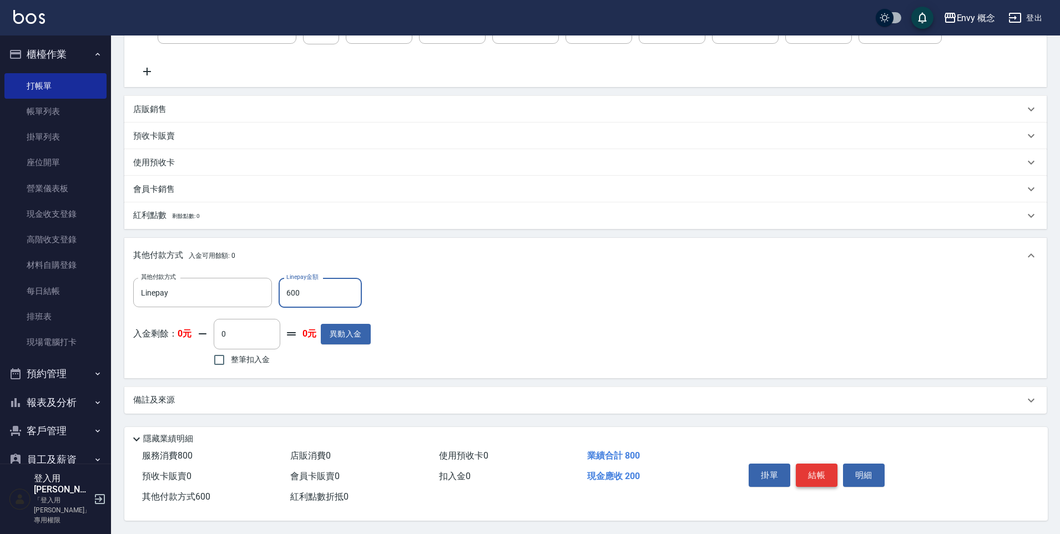
type input "600"
click at [808, 471] on button "結帳" at bounding box center [817, 475] width 42 height 23
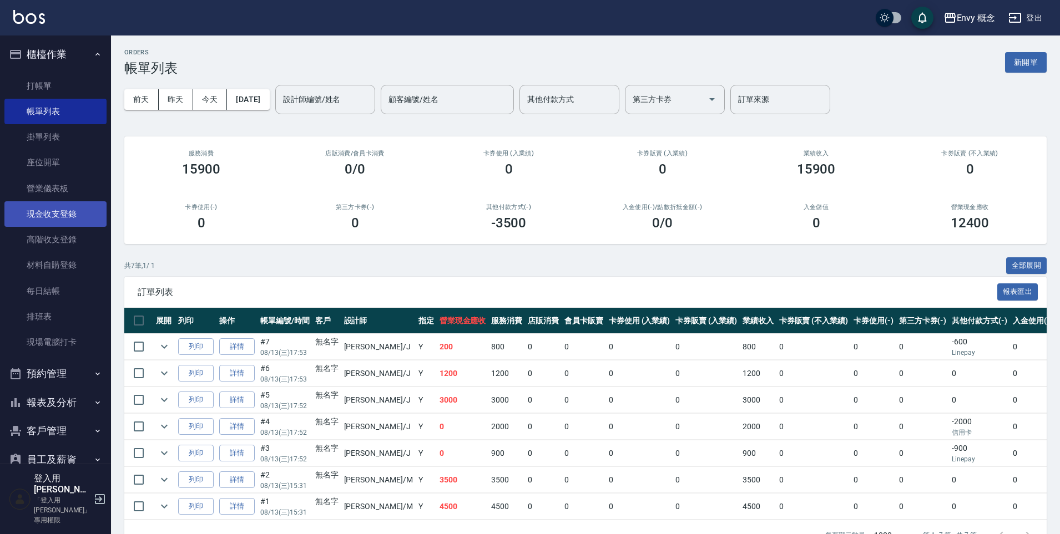
scroll to position [116, 0]
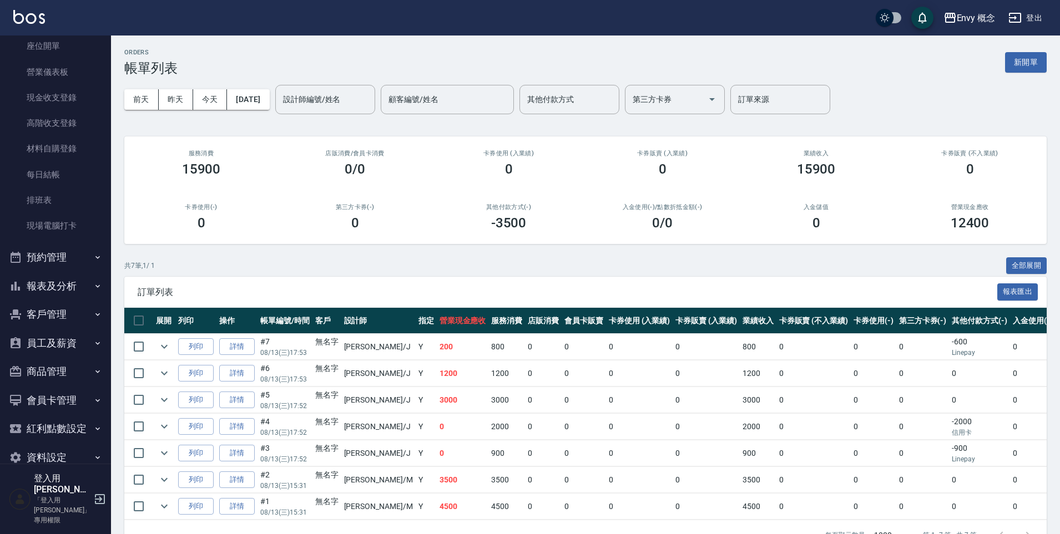
click at [44, 288] on button "報表及分析" at bounding box center [55, 286] width 102 height 29
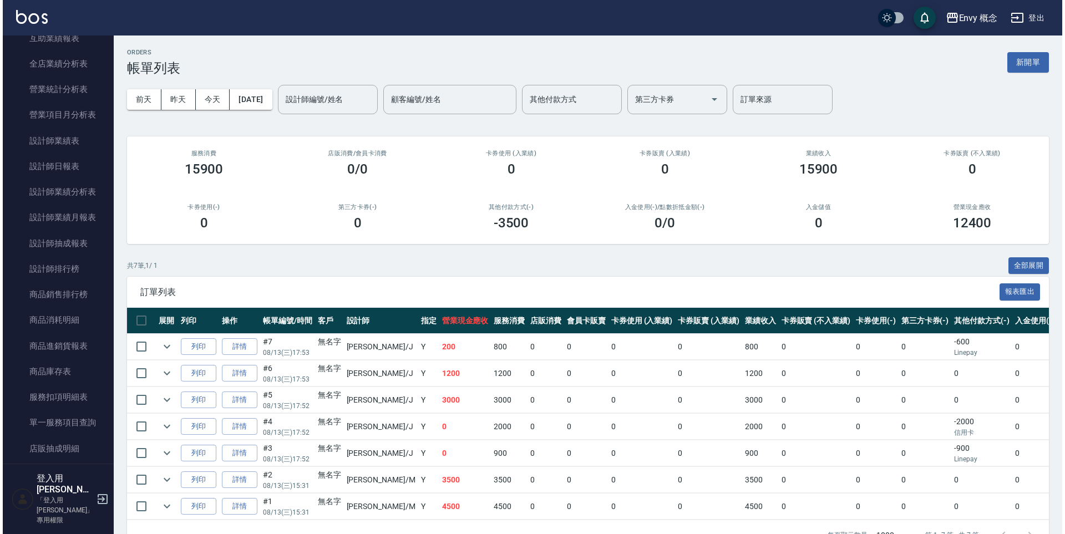
scroll to position [819, 0]
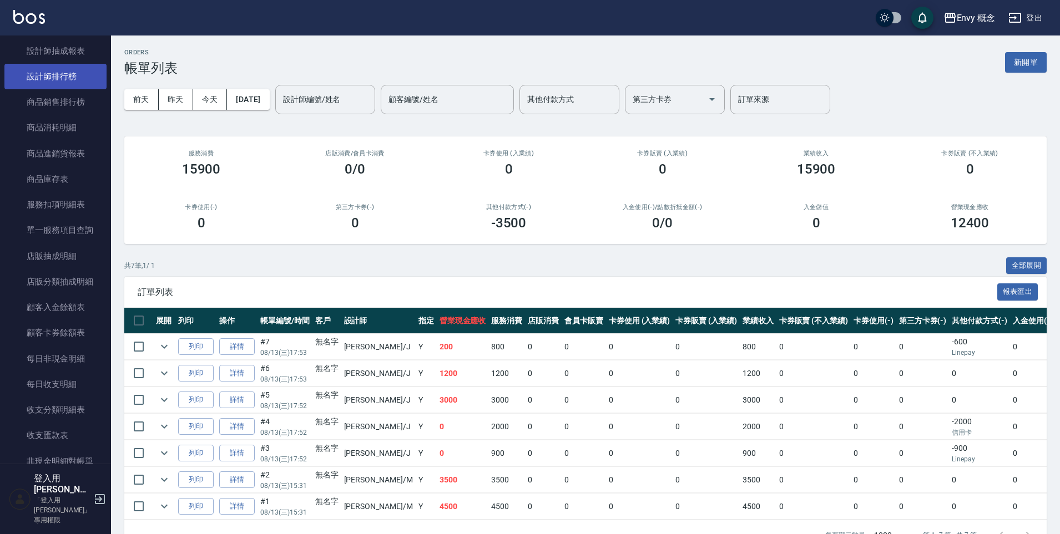
click at [70, 77] on link "設計師排行榜" at bounding box center [55, 77] width 102 height 26
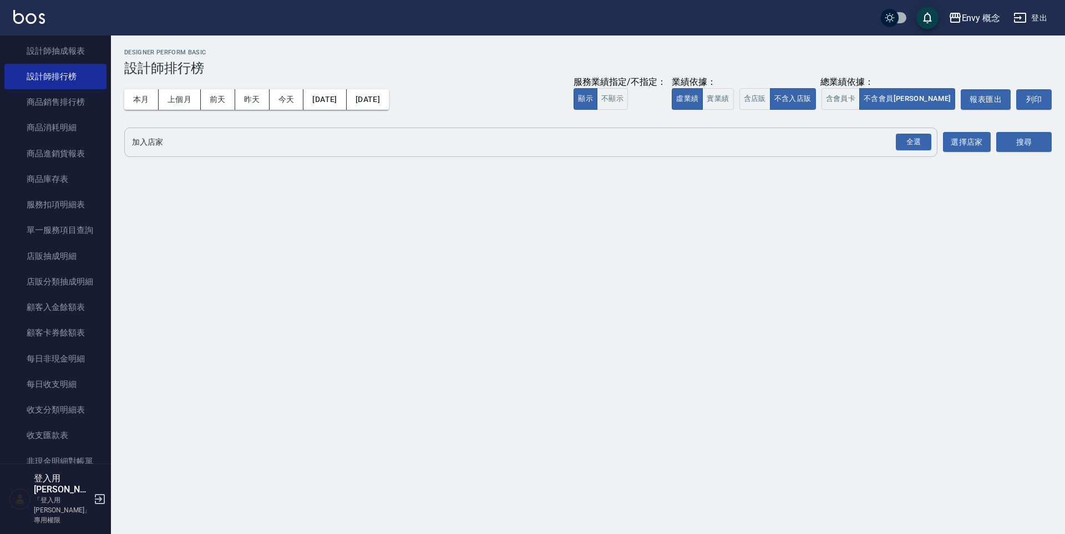
click at [383, 143] on input "加入店家" at bounding box center [522, 142] width 787 height 19
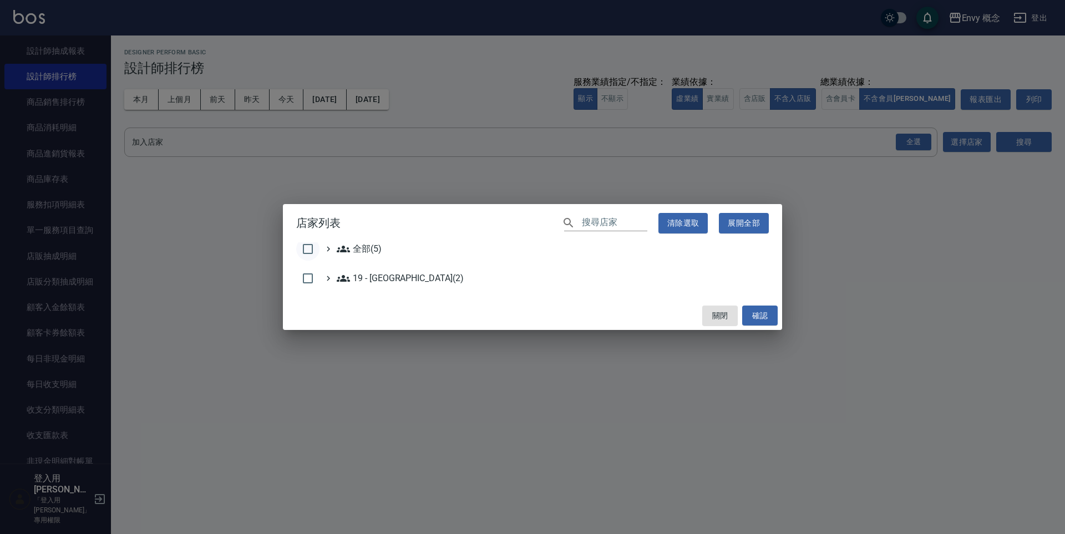
click at [313, 247] on input "checkbox" at bounding box center [307, 248] width 23 height 23
checkbox input "true"
click at [758, 313] on button "確認" at bounding box center [760, 316] width 36 height 21
checkbox input "false"
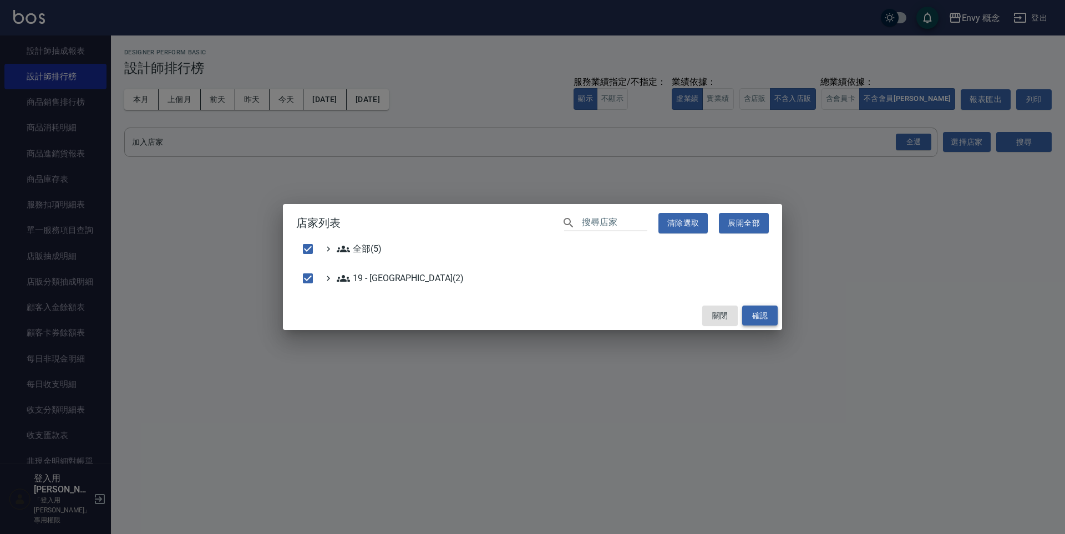
checkbox input "false"
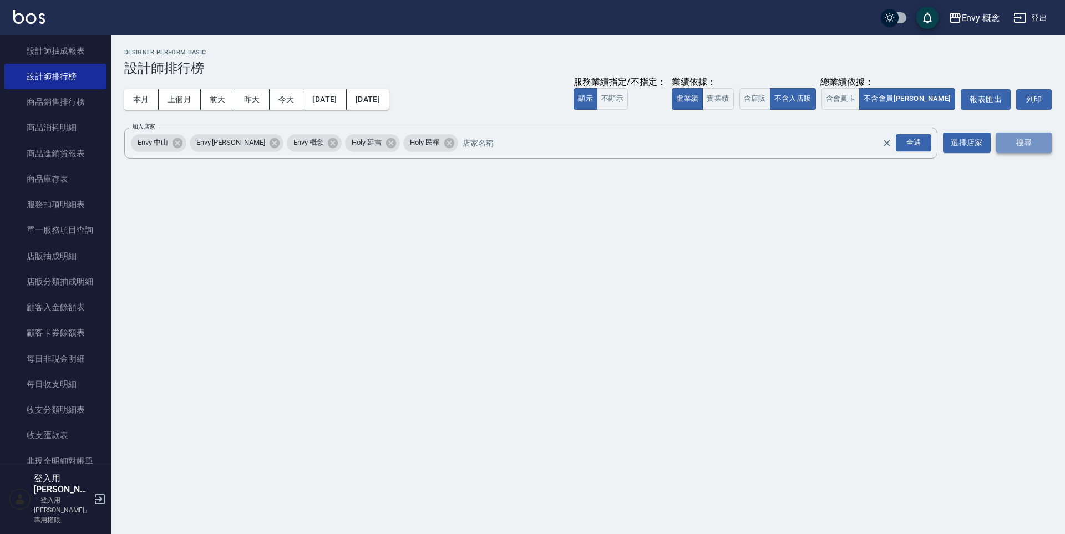
click at [1017, 149] on button "搜尋" at bounding box center [1023, 143] width 55 height 21
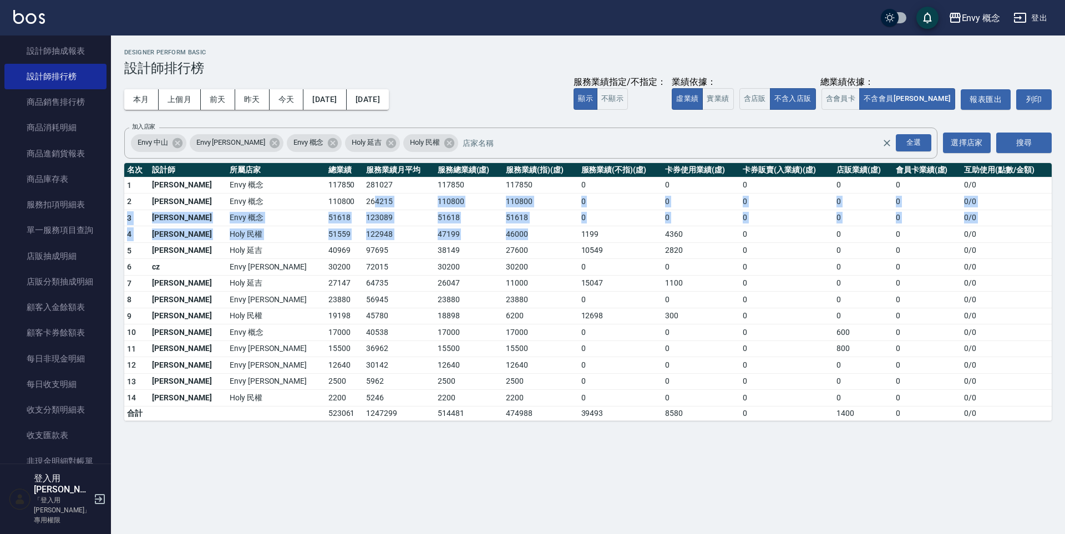
drag, startPoint x: 314, startPoint y: 206, endPoint x: 488, endPoint y: 239, distance: 176.7
click at [485, 238] on tbody "1 王文嘉 Envy 概念 117850 281027 117850 117850 0 0 0 0 0 0 / 0 2 [PERSON_NAME]Envy 概…" at bounding box center [588, 299] width 928 height 244
click at [503, 239] on td "46000" at bounding box center [540, 234] width 75 height 17
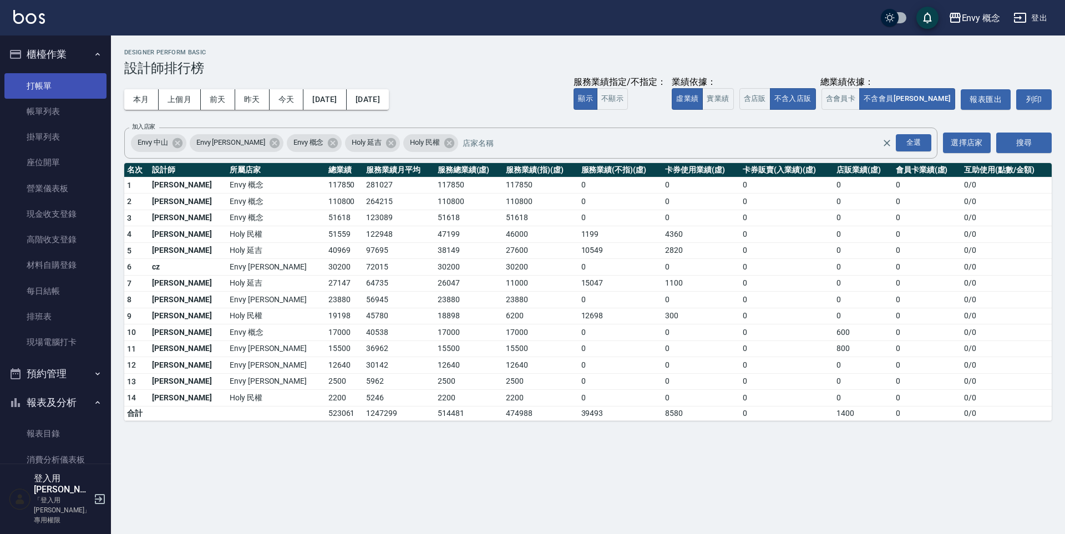
click at [36, 88] on link "打帳單" at bounding box center [55, 86] width 102 height 26
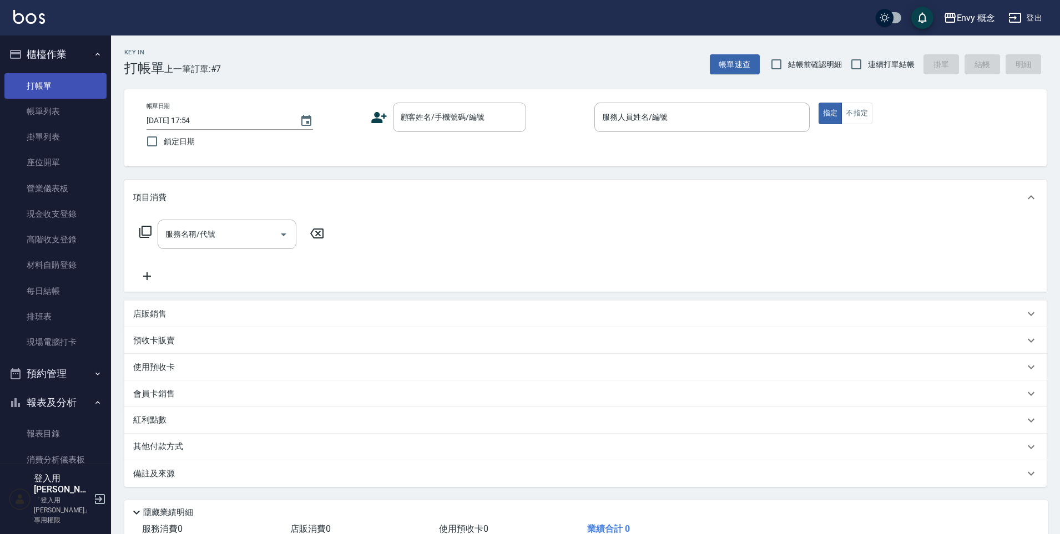
scroll to position [41, 0]
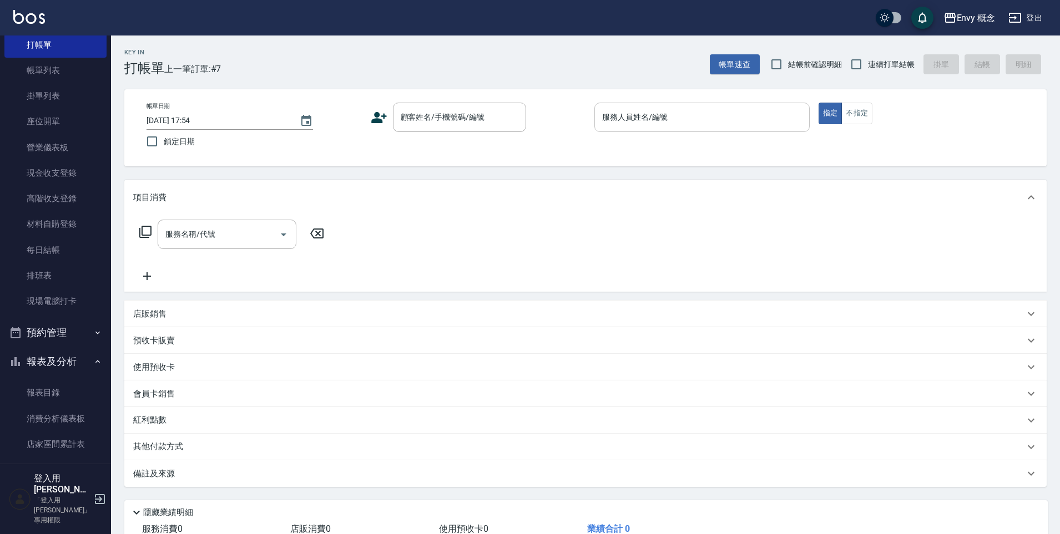
click at [692, 116] on input "服務人員姓名/編號" at bounding box center [701, 117] width 205 height 19
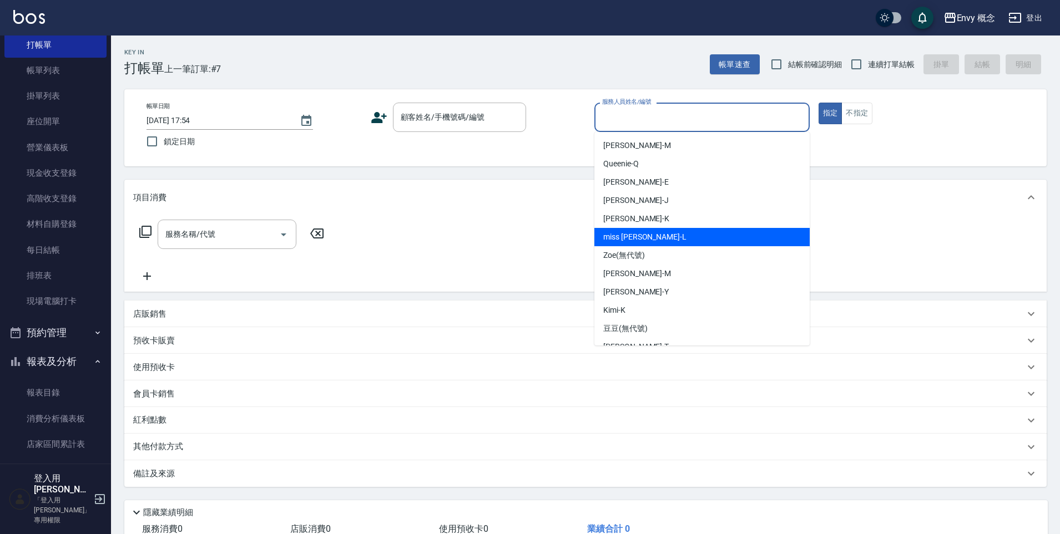
scroll to position [88, 0]
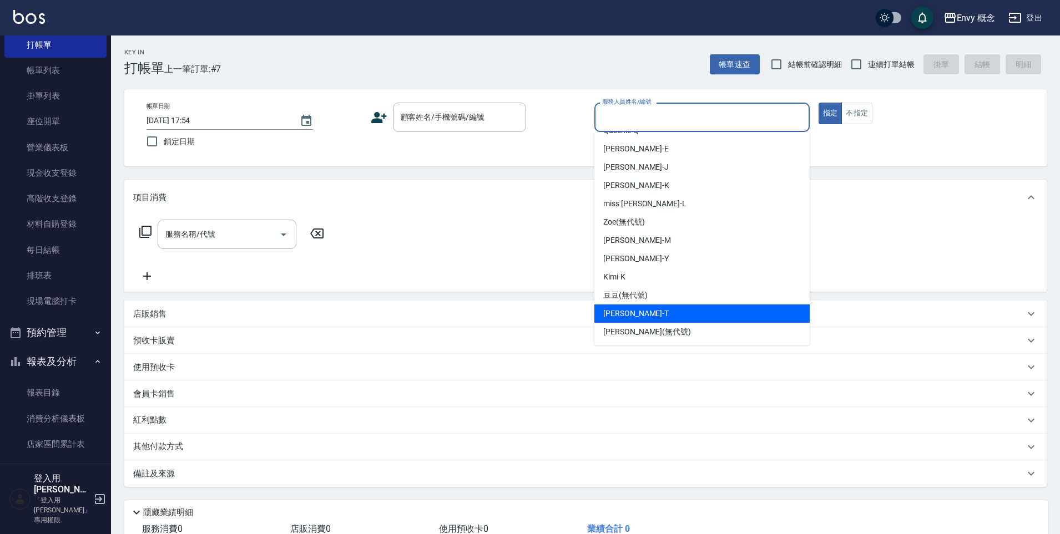
click at [660, 307] on div "[PERSON_NAME]" at bounding box center [701, 314] width 215 height 18
type input "[PERSON_NAME]"
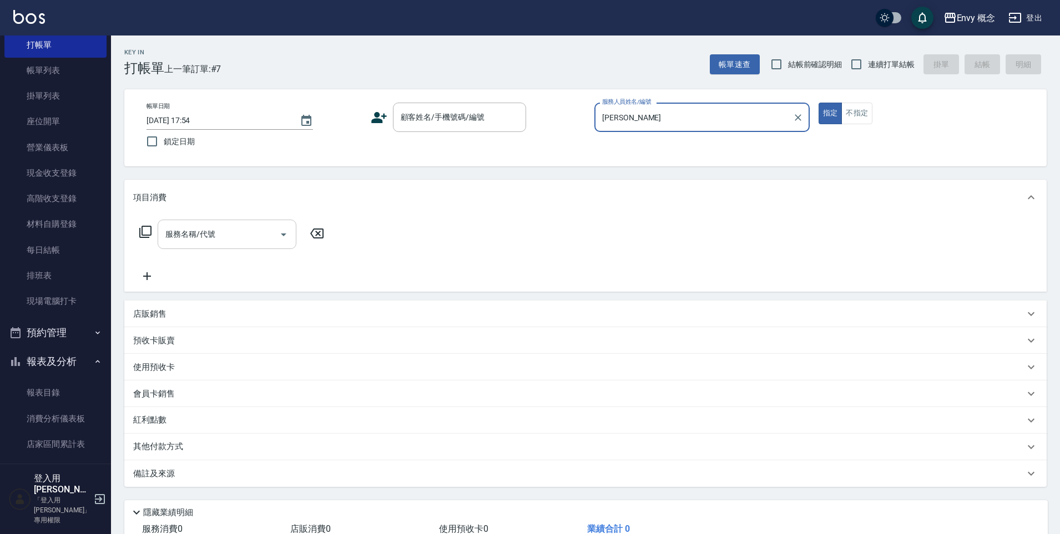
click at [261, 234] on input "服務名稱/代號" at bounding box center [219, 234] width 112 height 19
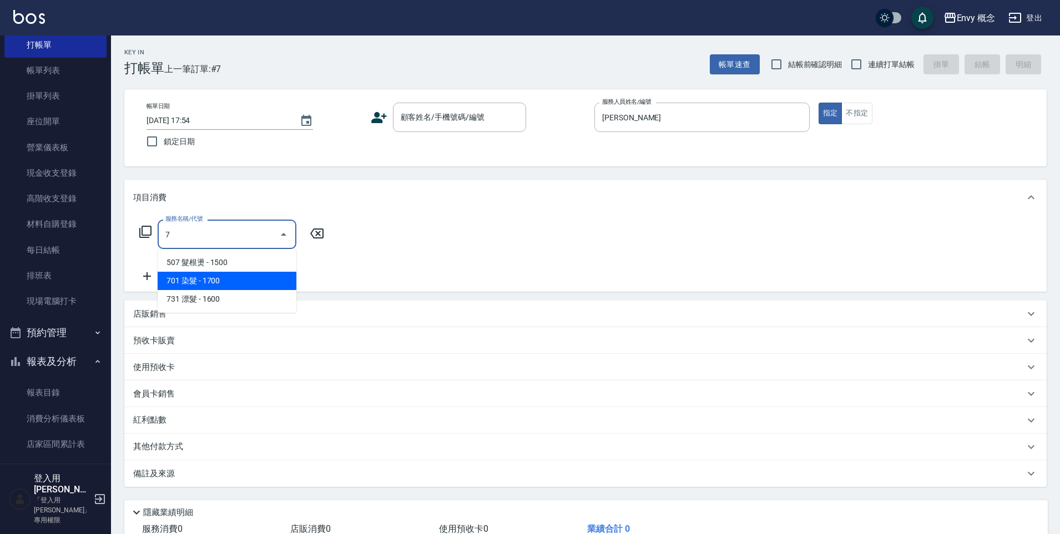
click at [256, 276] on span "701 染髮 - 1700" at bounding box center [227, 281] width 139 height 18
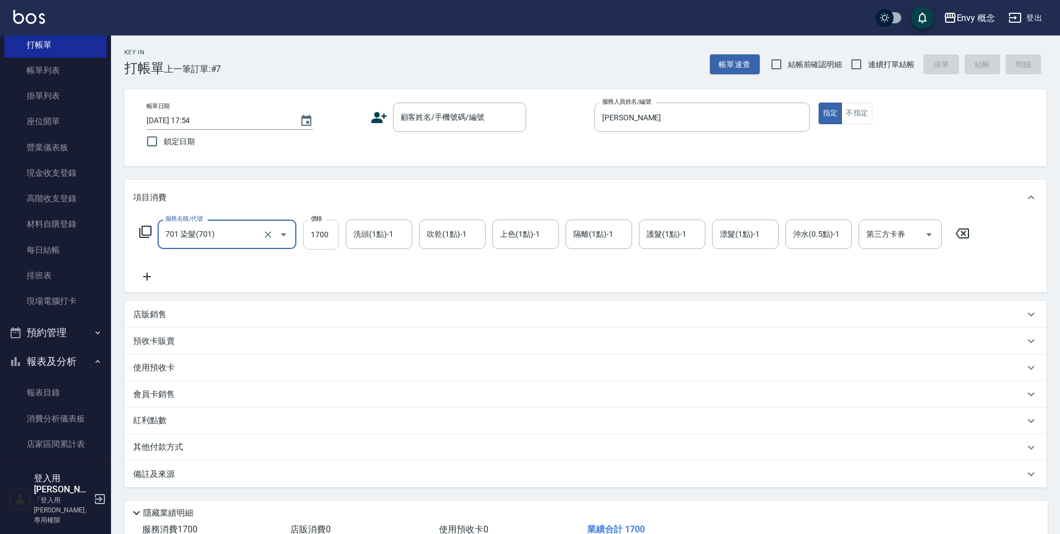
type input "701 染髮(701)"
click at [332, 235] on input "1700" at bounding box center [321, 235] width 36 height 30
type input "6480"
click at [170, 450] on p "其他付款方式" at bounding box center [160, 448] width 55 height 12
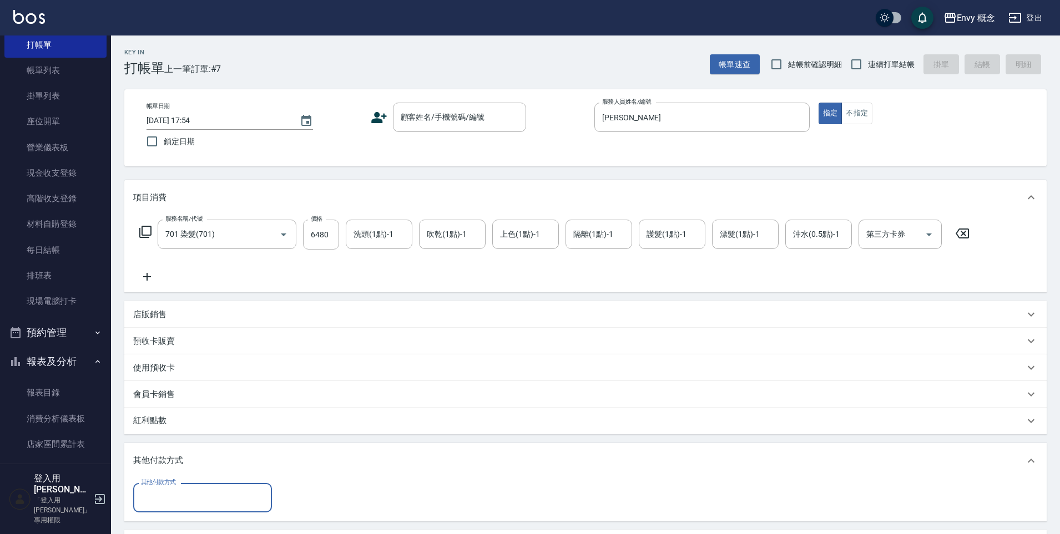
scroll to position [0, 0]
click at [178, 499] on input "其他付款方式" at bounding box center [202, 497] width 129 height 19
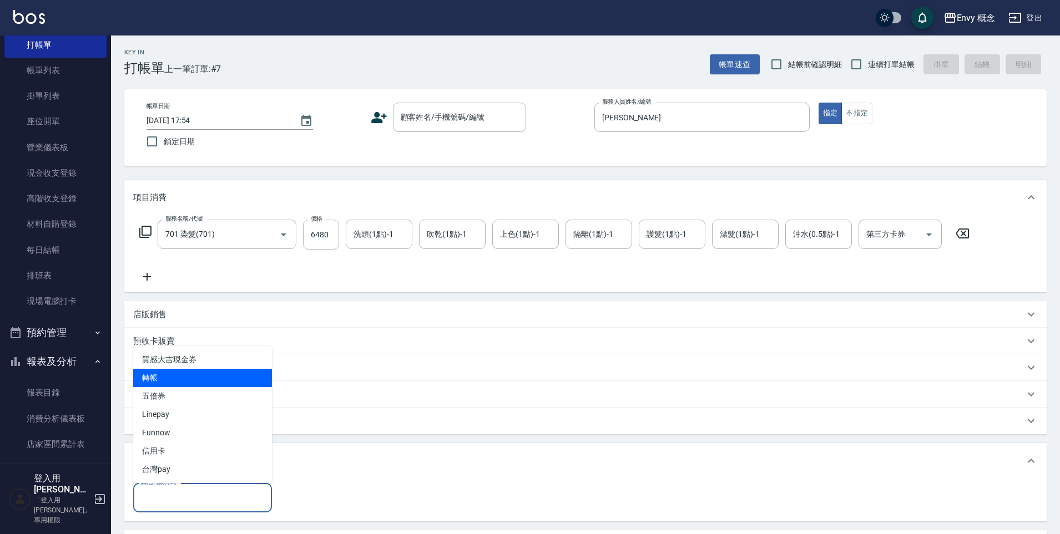
click at [204, 375] on span "轉帳" at bounding box center [202, 378] width 139 height 18
type input "轉帳"
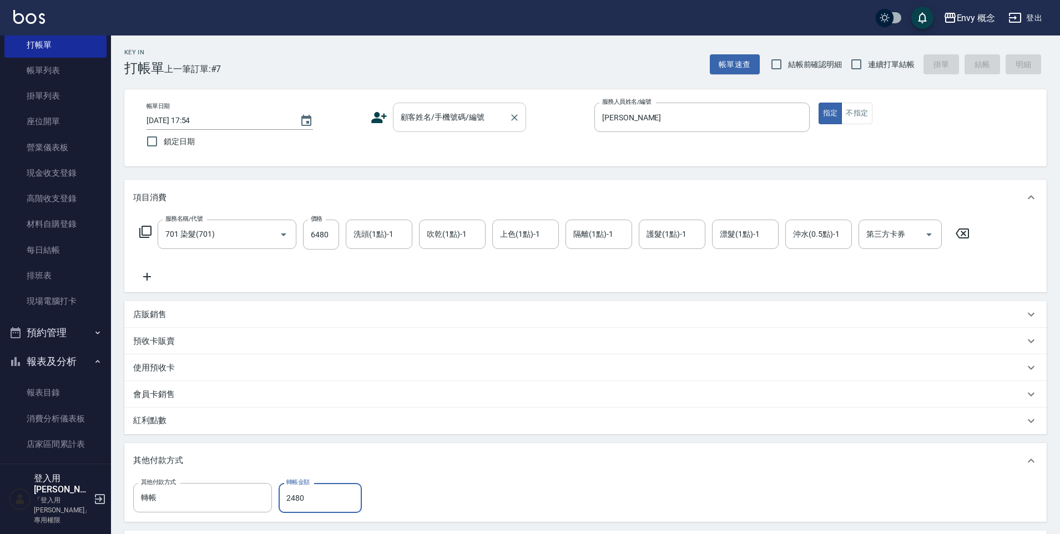
type input "2480"
click at [404, 118] on div "顧客姓名/手機號碼/編號 顧客姓名/手機號碼/編號" at bounding box center [459, 117] width 133 height 29
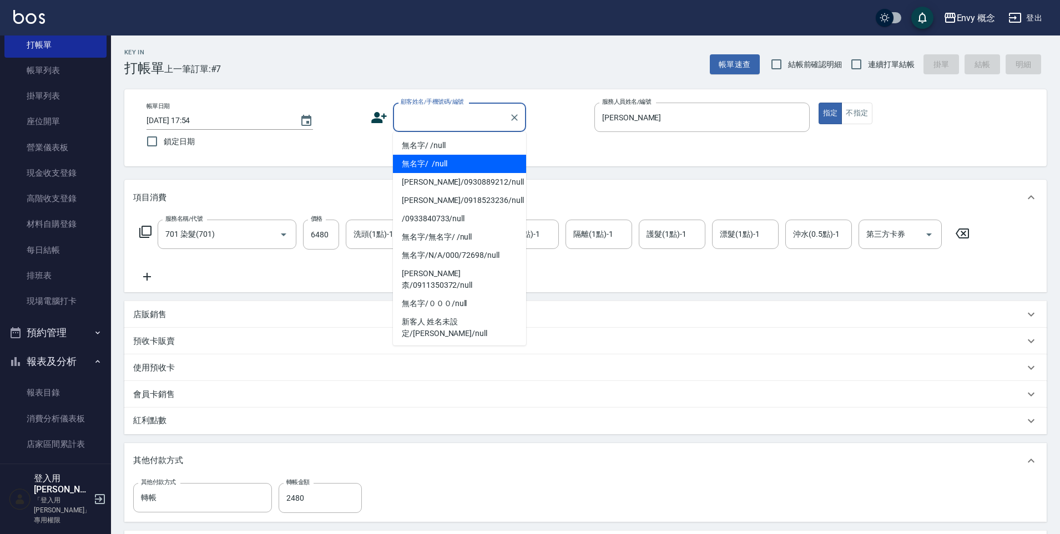
click at [439, 166] on li "無名字/ /null" at bounding box center [459, 164] width 133 height 18
type input "無名字/ /null"
type input "0"
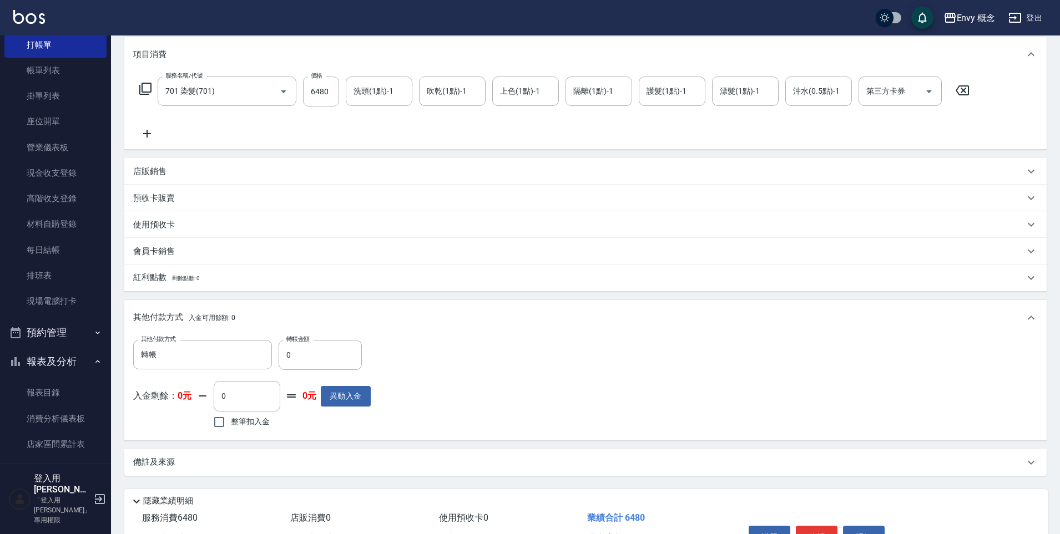
scroll to position [149, 0]
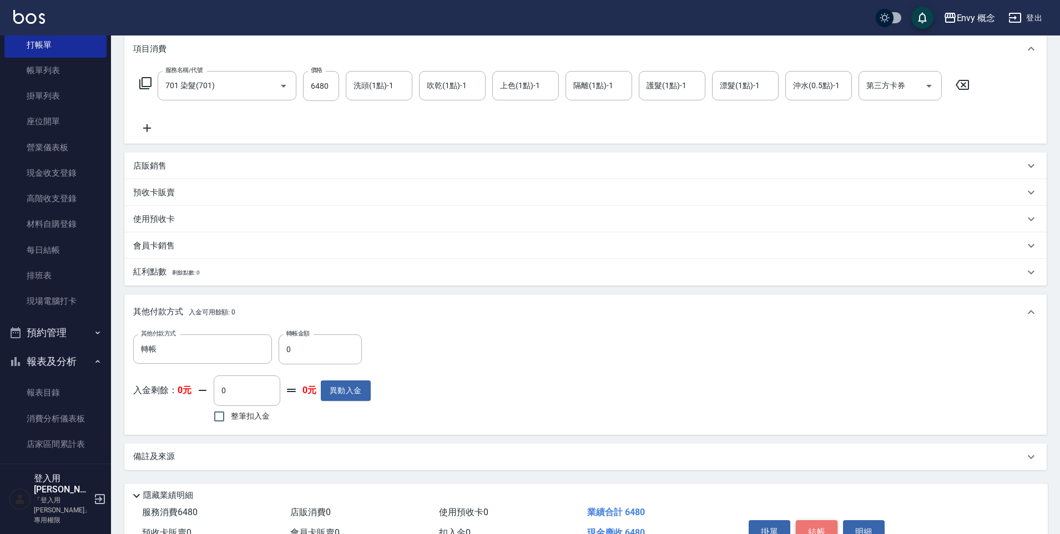
click at [803, 530] on button "結帳" at bounding box center [817, 531] width 42 height 23
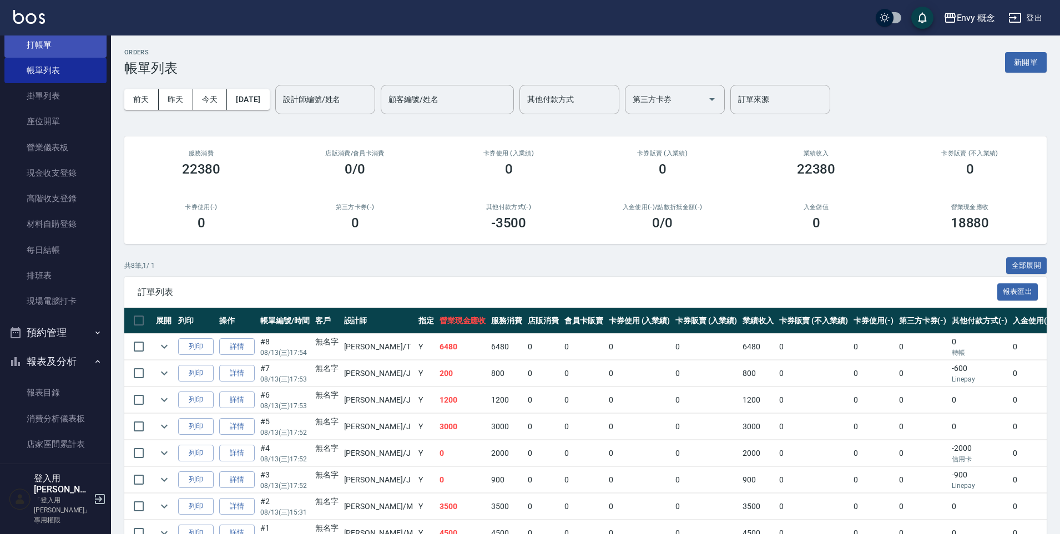
click at [44, 50] on link "打帳單" at bounding box center [55, 45] width 102 height 26
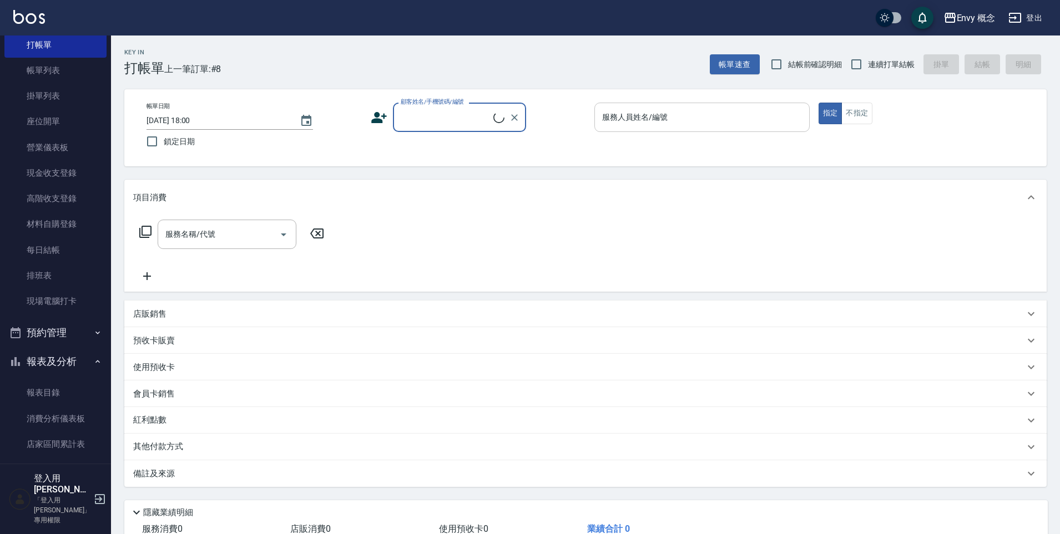
click at [677, 113] on input "服務人員姓名/編號" at bounding box center [701, 117] width 205 height 19
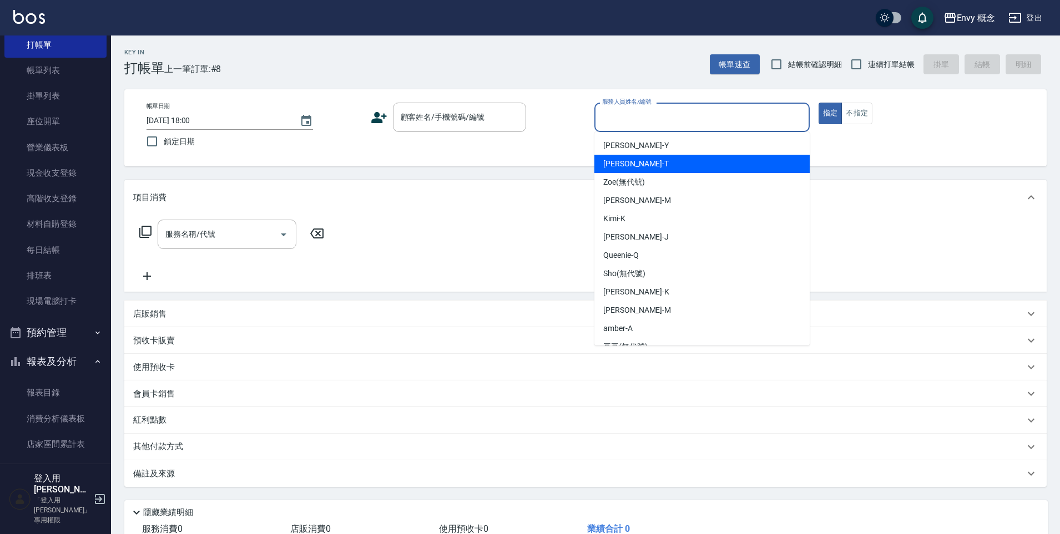
click at [665, 164] on div "[PERSON_NAME]" at bounding box center [701, 164] width 215 height 18
type input "[PERSON_NAME]"
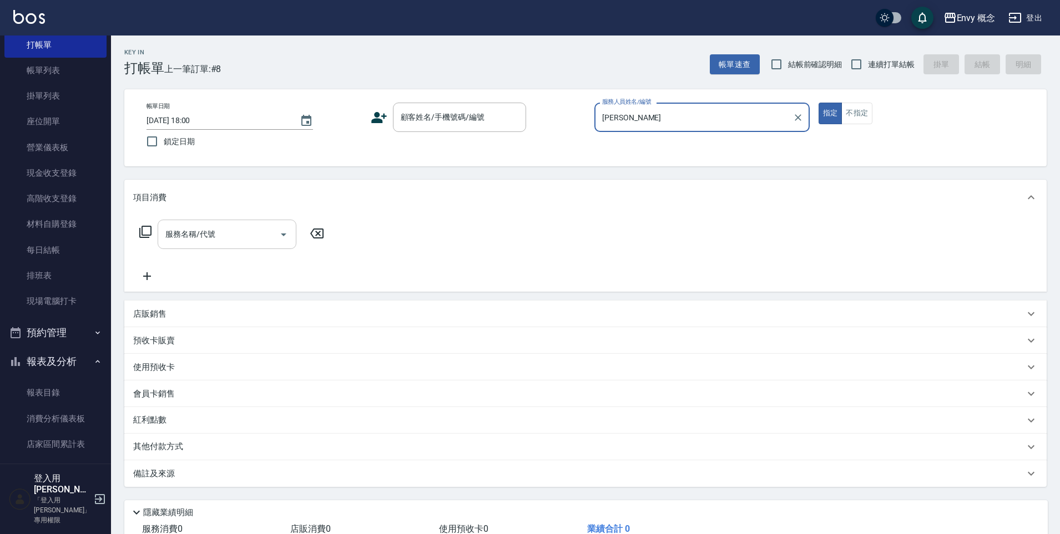
click at [195, 234] on div "服務名稱/代號 服務名稱/代號" at bounding box center [227, 234] width 139 height 29
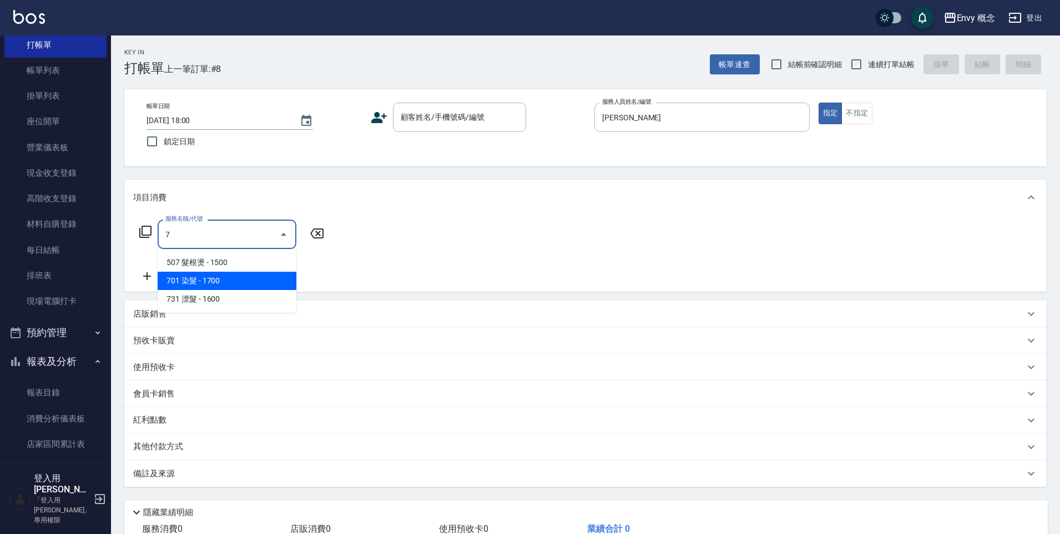
click at [226, 284] on span "701 染髮 - 1700" at bounding box center [227, 281] width 139 height 18
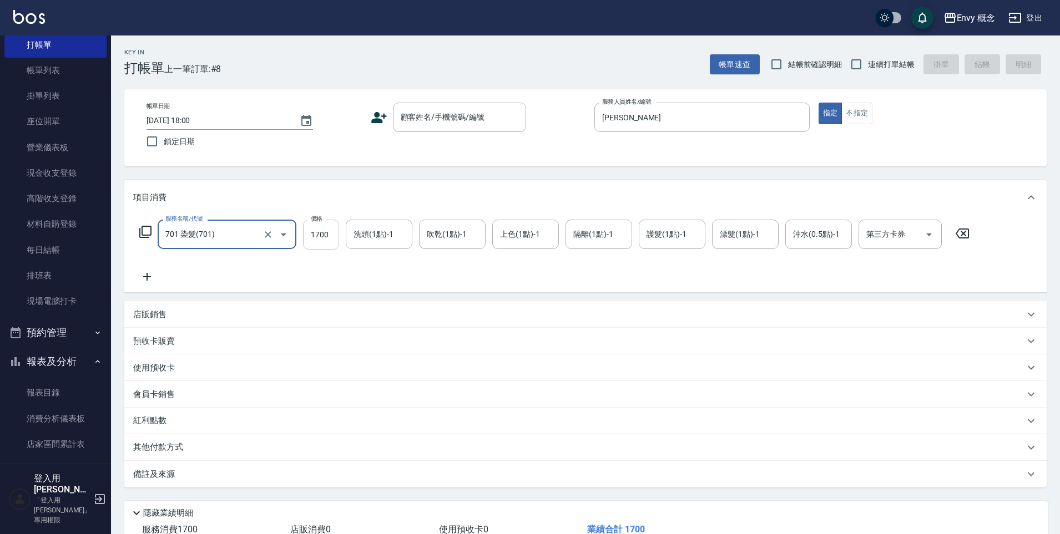
type input "701 染髮(701)"
click at [330, 234] on input "1700" at bounding box center [321, 235] width 36 height 30
type input "2500"
click at [427, 282] on div "服務名稱/代號 701 染髮(701) 服務名稱/代號 價格 2500 價格 洗頭(1點)-1 洗頭(1點)-1 吹乾(1點)-1 吹乾(1點)-1 上色(1…" at bounding box center [554, 252] width 843 height 64
click at [146, 450] on p "其他付款方式" at bounding box center [160, 448] width 55 height 12
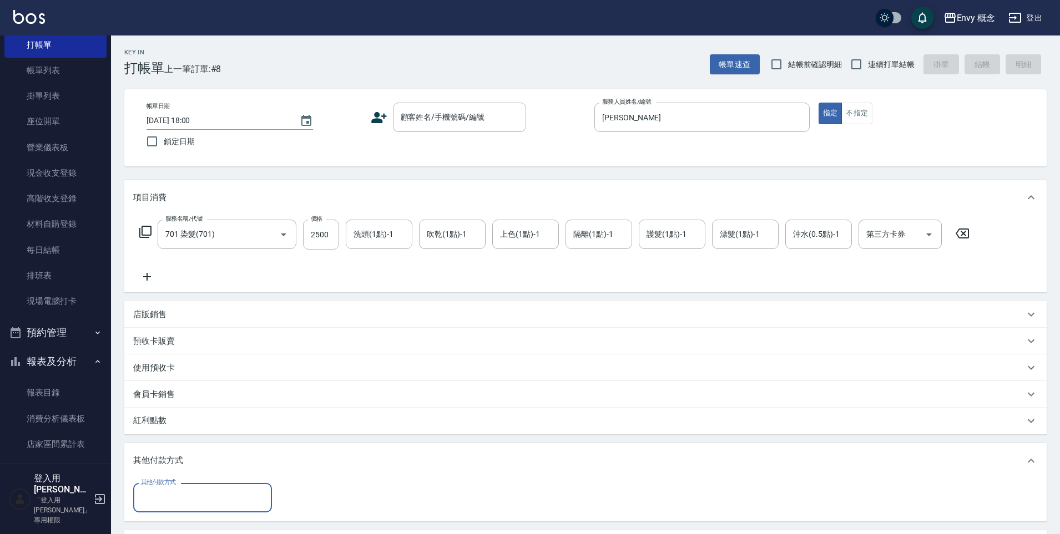
click at [180, 495] on input "其他付款方式" at bounding box center [202, 497] width 129 height 19
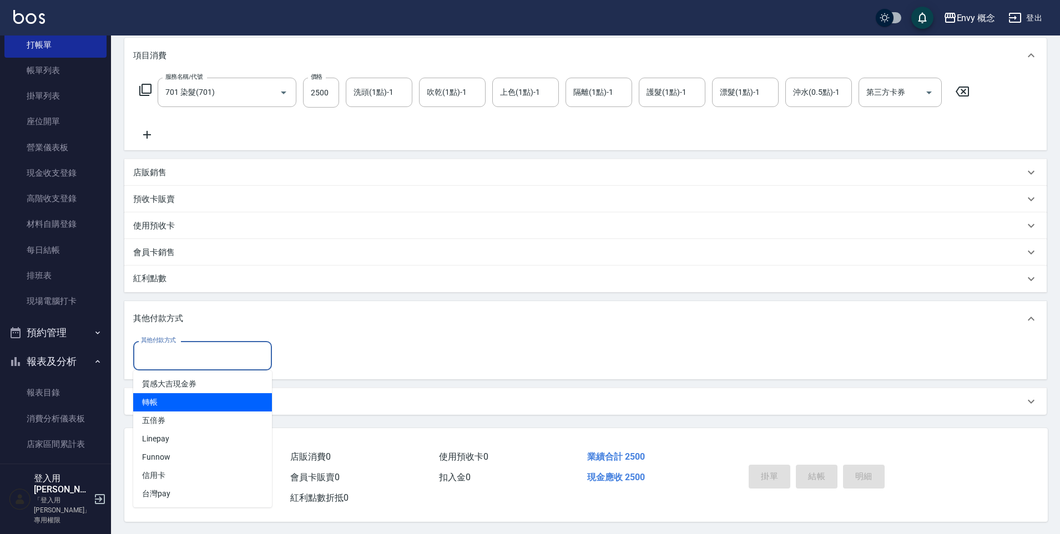
scroll to position [148, 0]
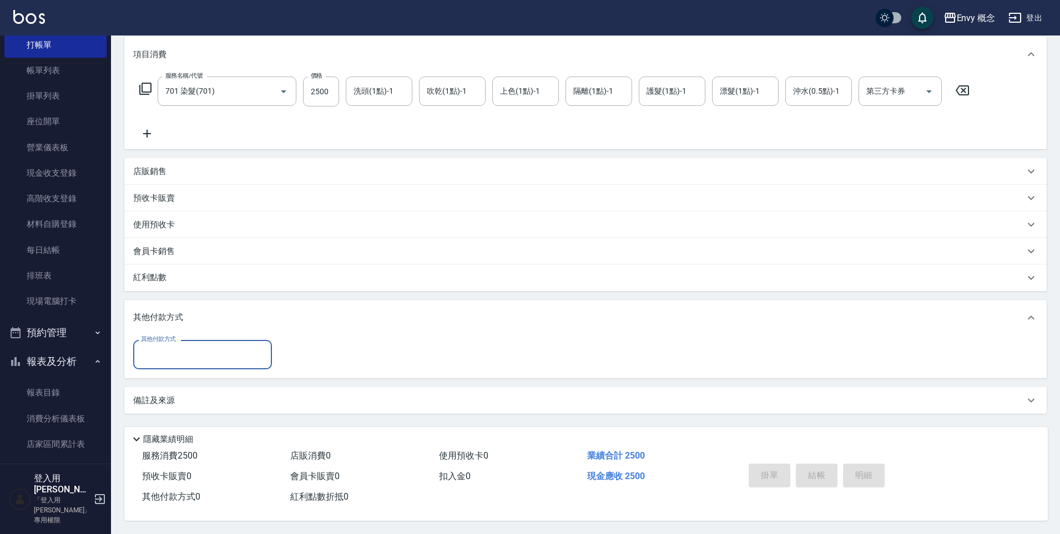
click at [173, 346] on input "其他付款方式" at bounding box center [202, 354] width 129 height 19
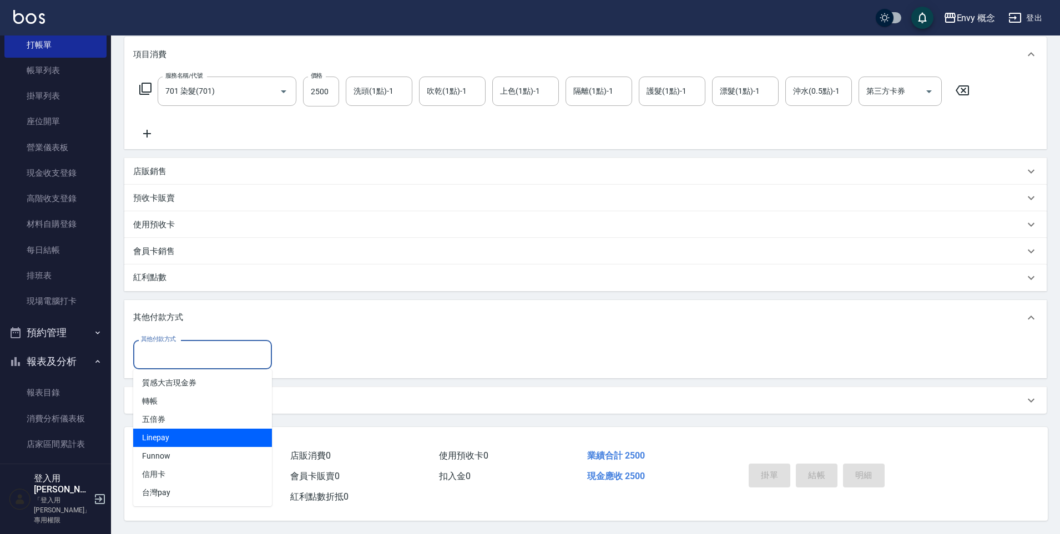
click at [200, 437] on span "Linepay" at bounding box center [202, 438] width 139 height 18
type input "Linepay"
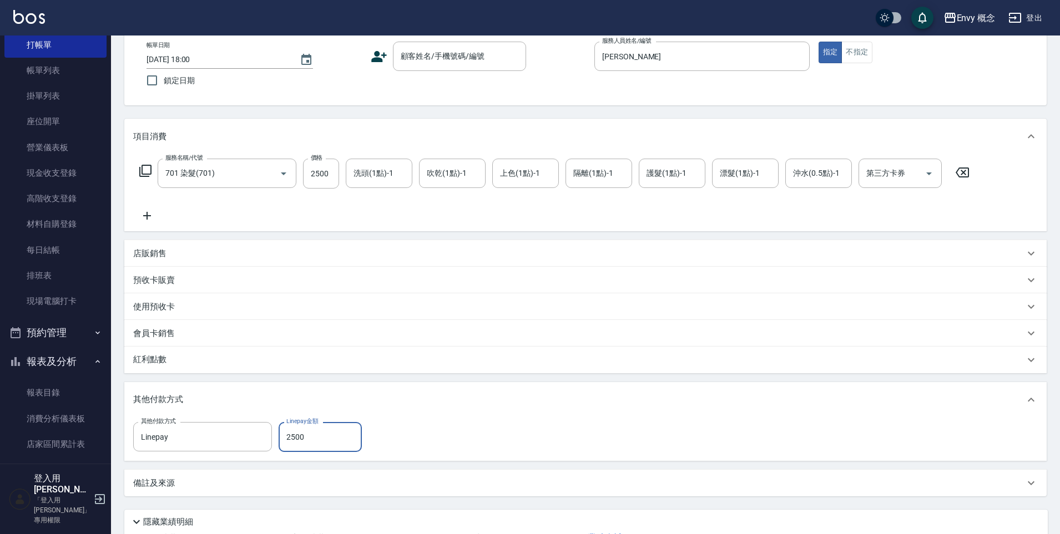
scroll to position [0, 0]
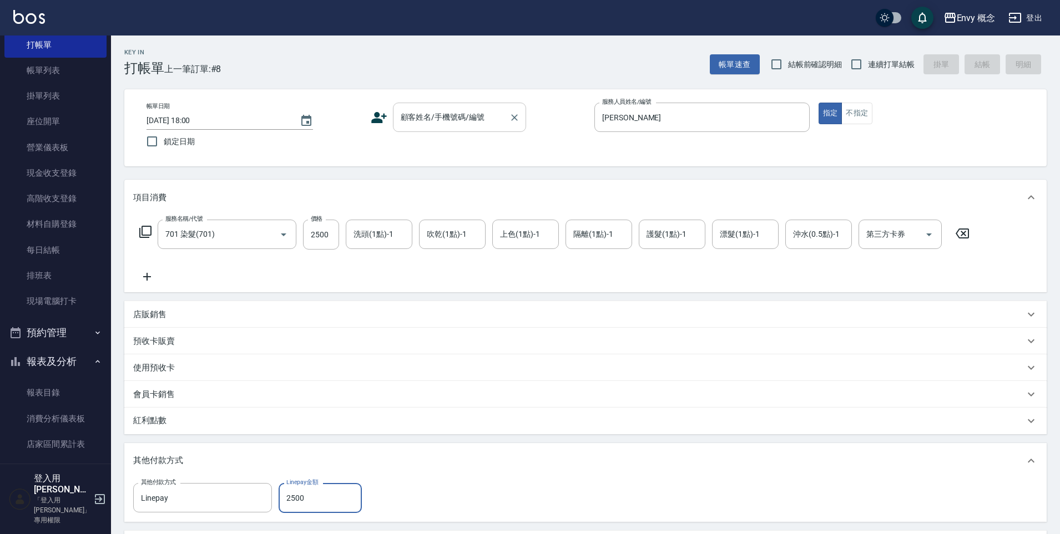
type input "2500"
click at [462, 112] on div "顧客姓名/手機號碼/編號 顧客姓名/手機號碼/編號" at bounding box center [459, 117] width 133 height 29
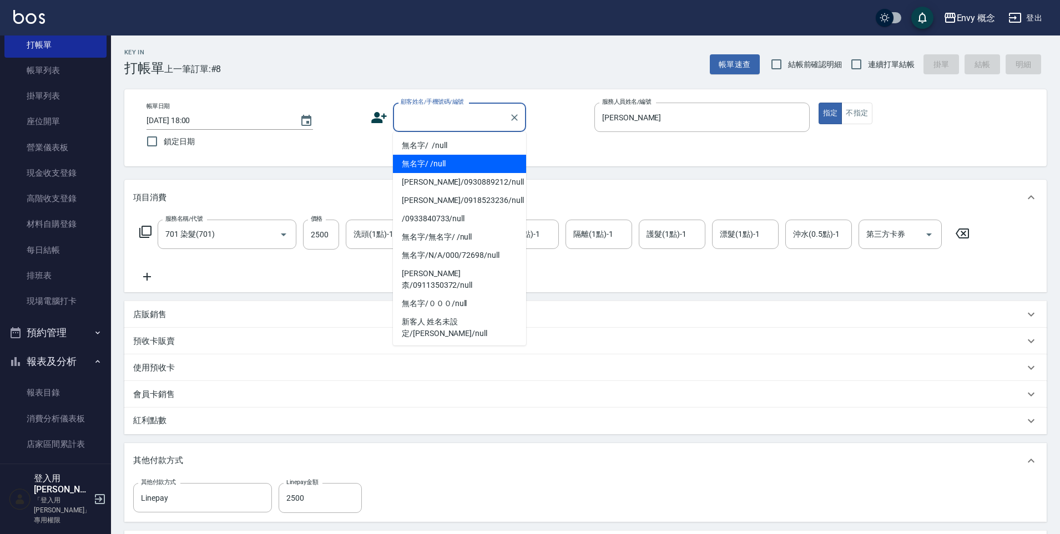
click at [464, 149] on li "無名字/ /null" at bounding box center [459, 145] width 133 height 18
type input "無名字/ /null"
type input "0"
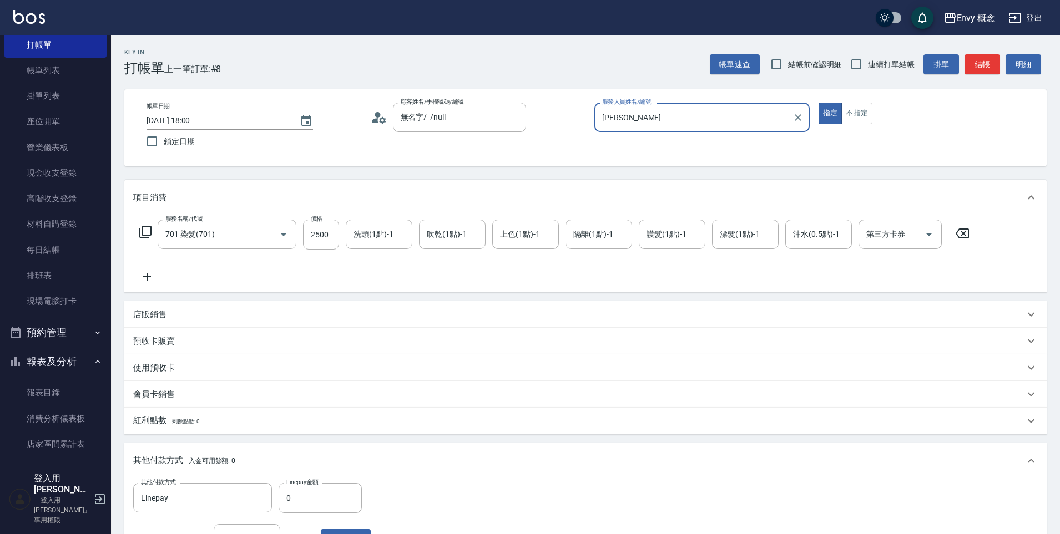
scroll to position [210, 0]
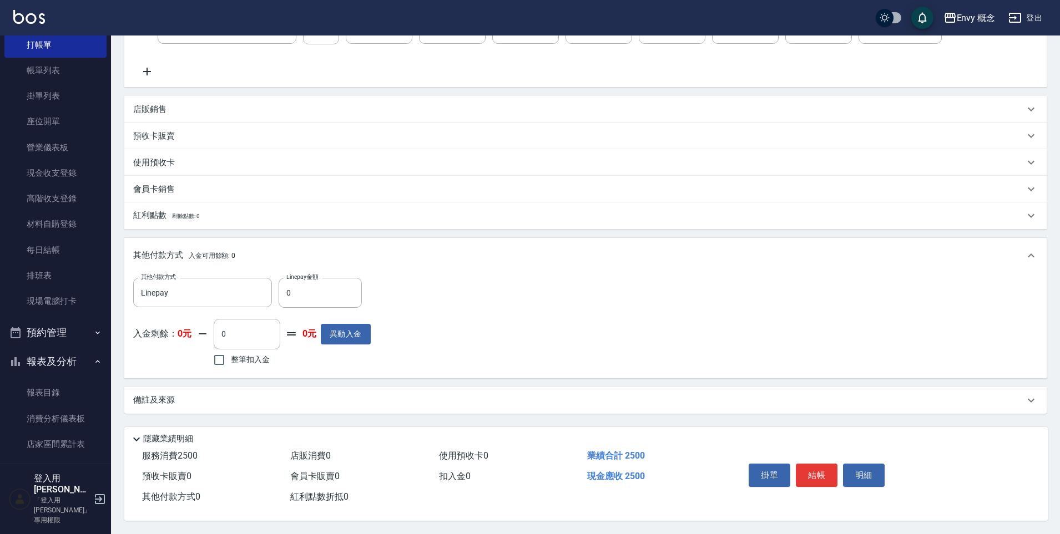
click at [794, 470] on div "掛單 結帳 明細" at bounding box center [816, 476] width 145 height 35
click at [803, 476] on button "結帳" at bounding box center [817, 475] width 42 height 23
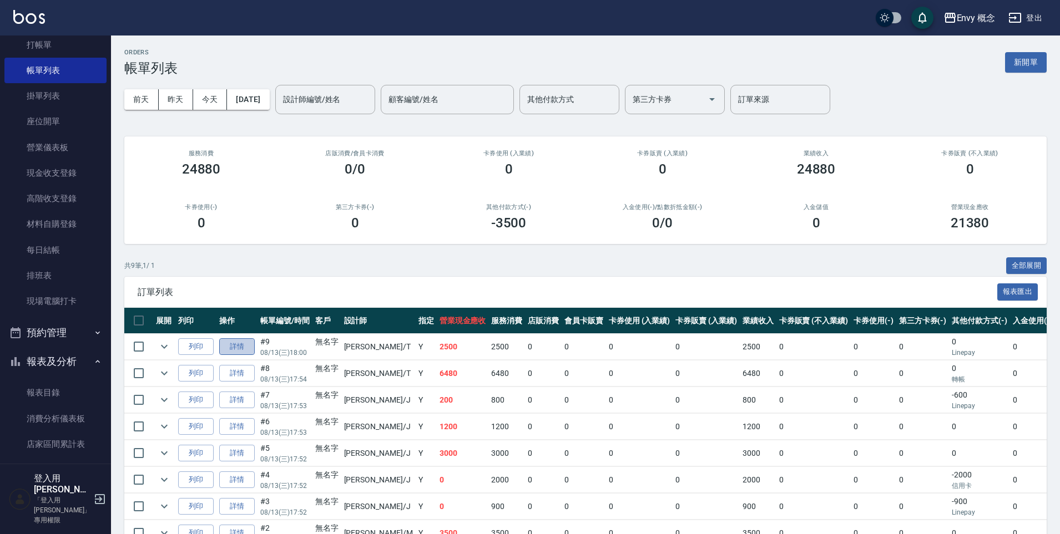
click at [238, 343] on link "詳情" at bounding box center [237, 346] width 36 height 17
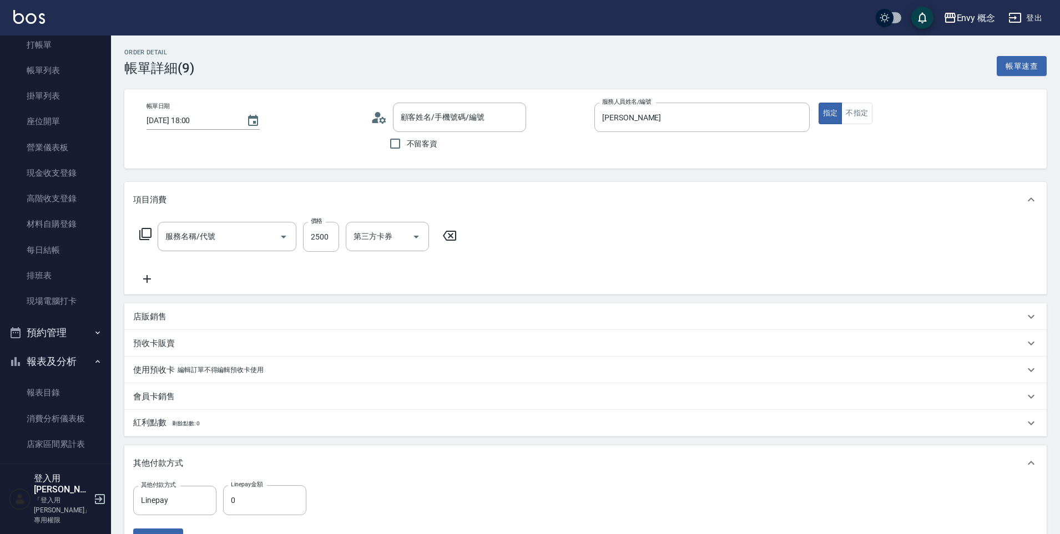
type input "[DATE] 18:00"
type input "[PERSON_NAME]"
type input "701 染髮(701)"
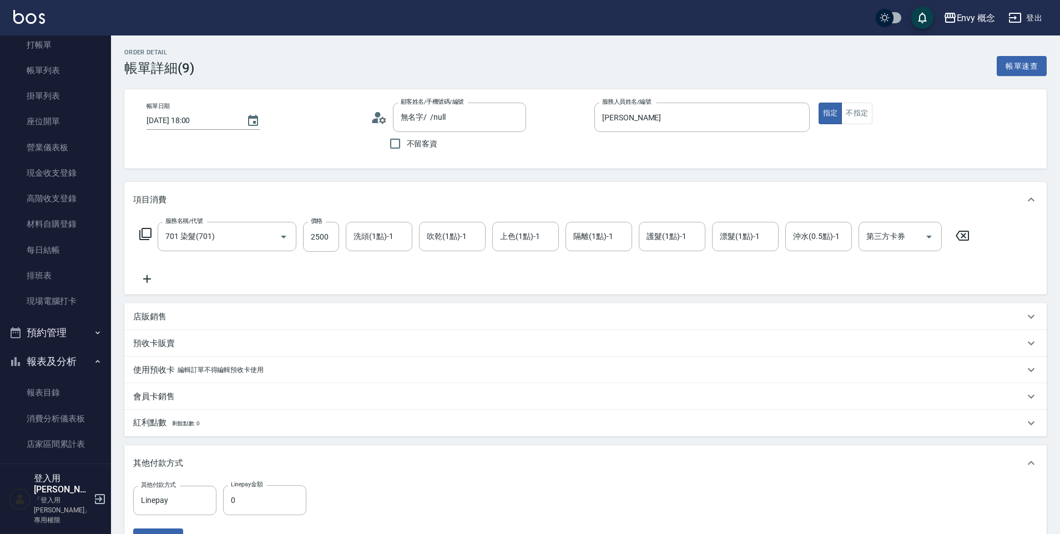
type input "無名字/ /null"
click at [264, 505] on input "0" at bounding box center [264, 500] width 83 height 30
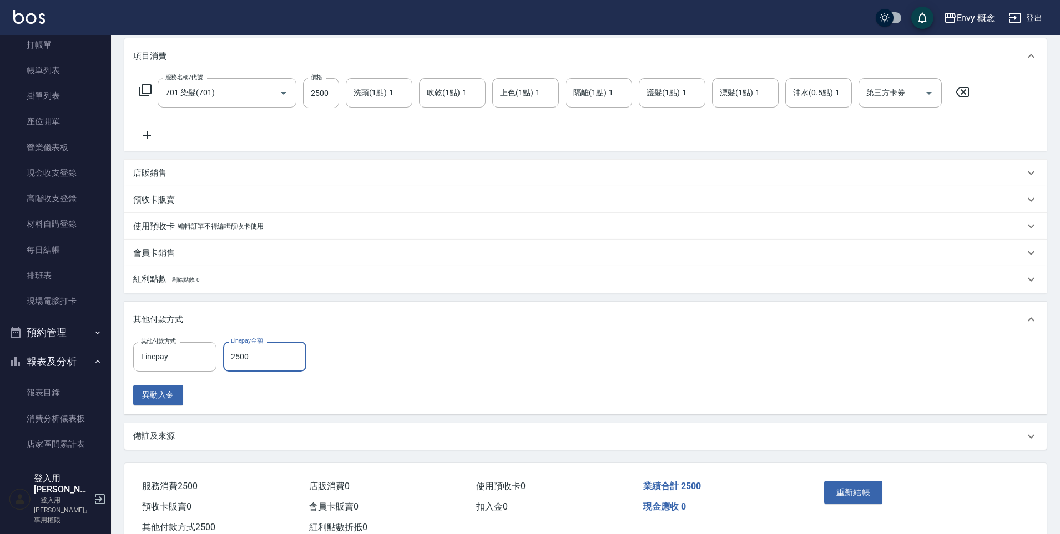
scroll to position [179, 0]
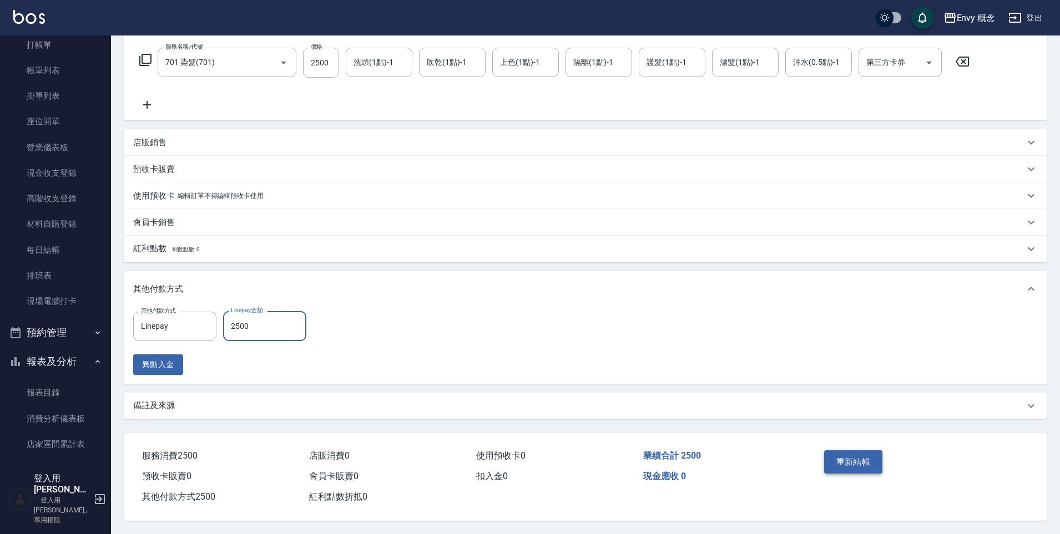
type input "2500"
click at [849, 466] on button "重新結帳" at bounding box center [853, 461] width 59 height 23
